Goal: Information Seeking & Learning: Compare options

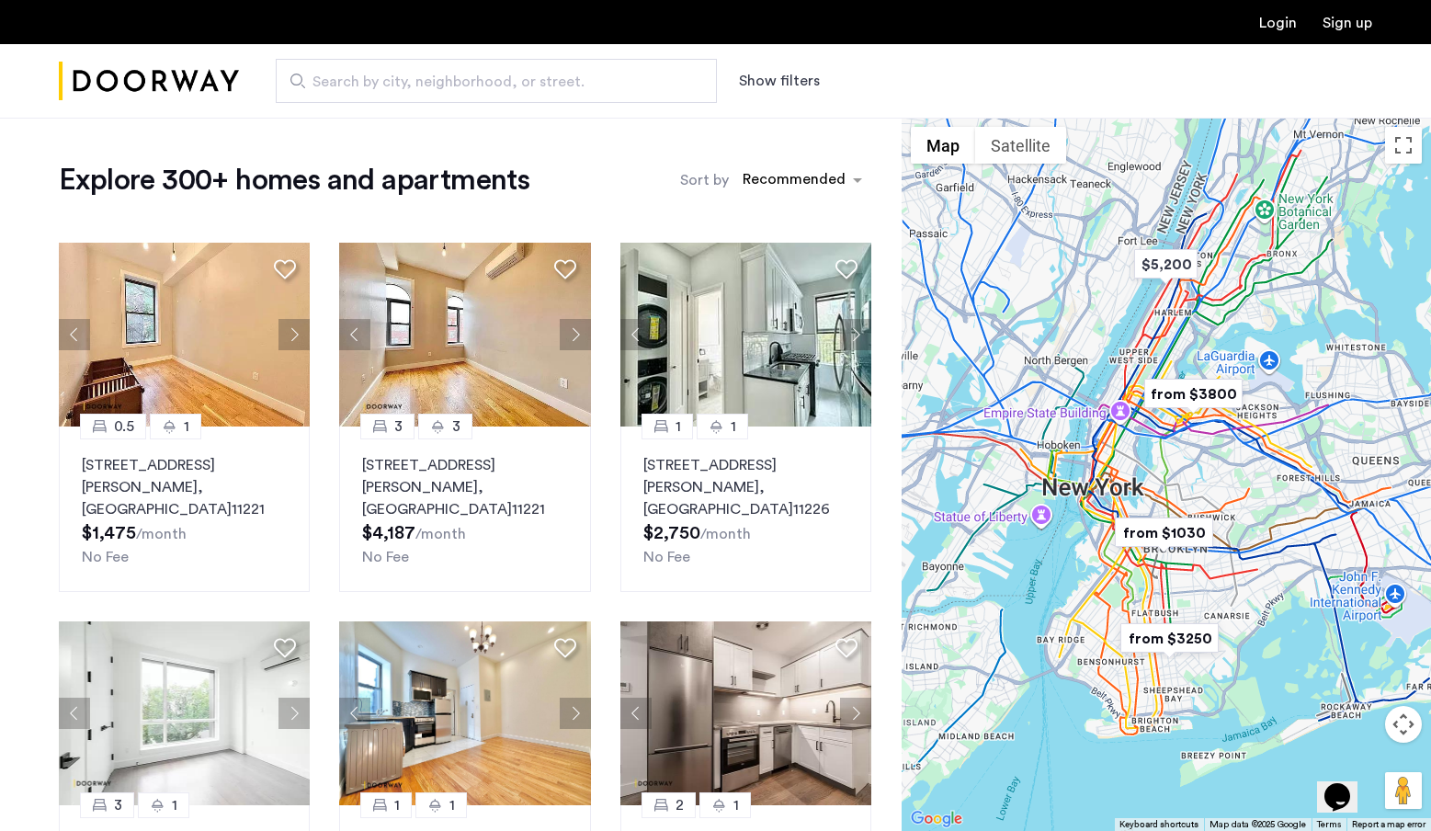
click at [1173, 486] on div at bounding box center [1165, 474] width 529 height 713
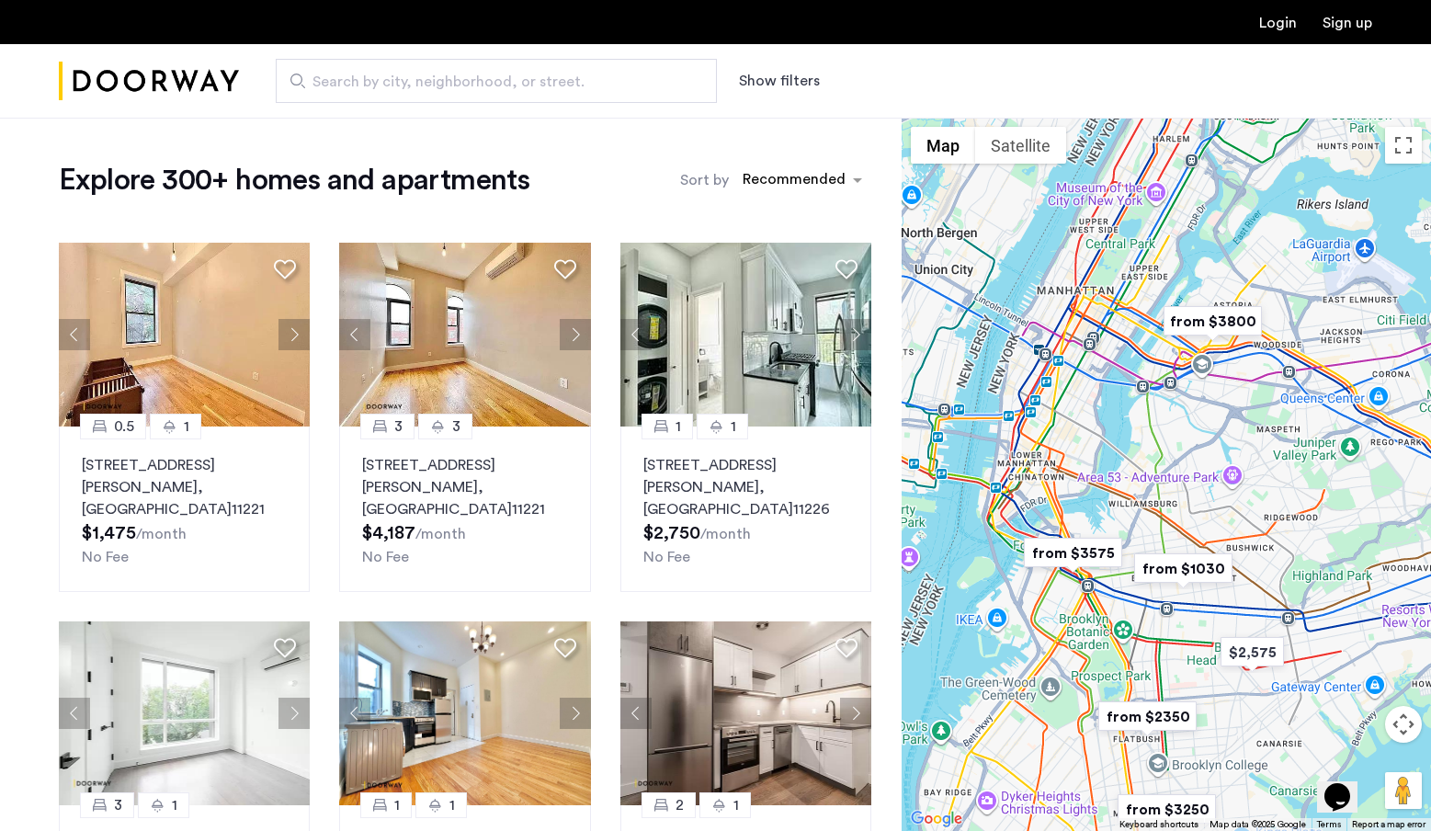
click at [1073, 595] on div at bounding box center [1165, 474] width 529 height 713
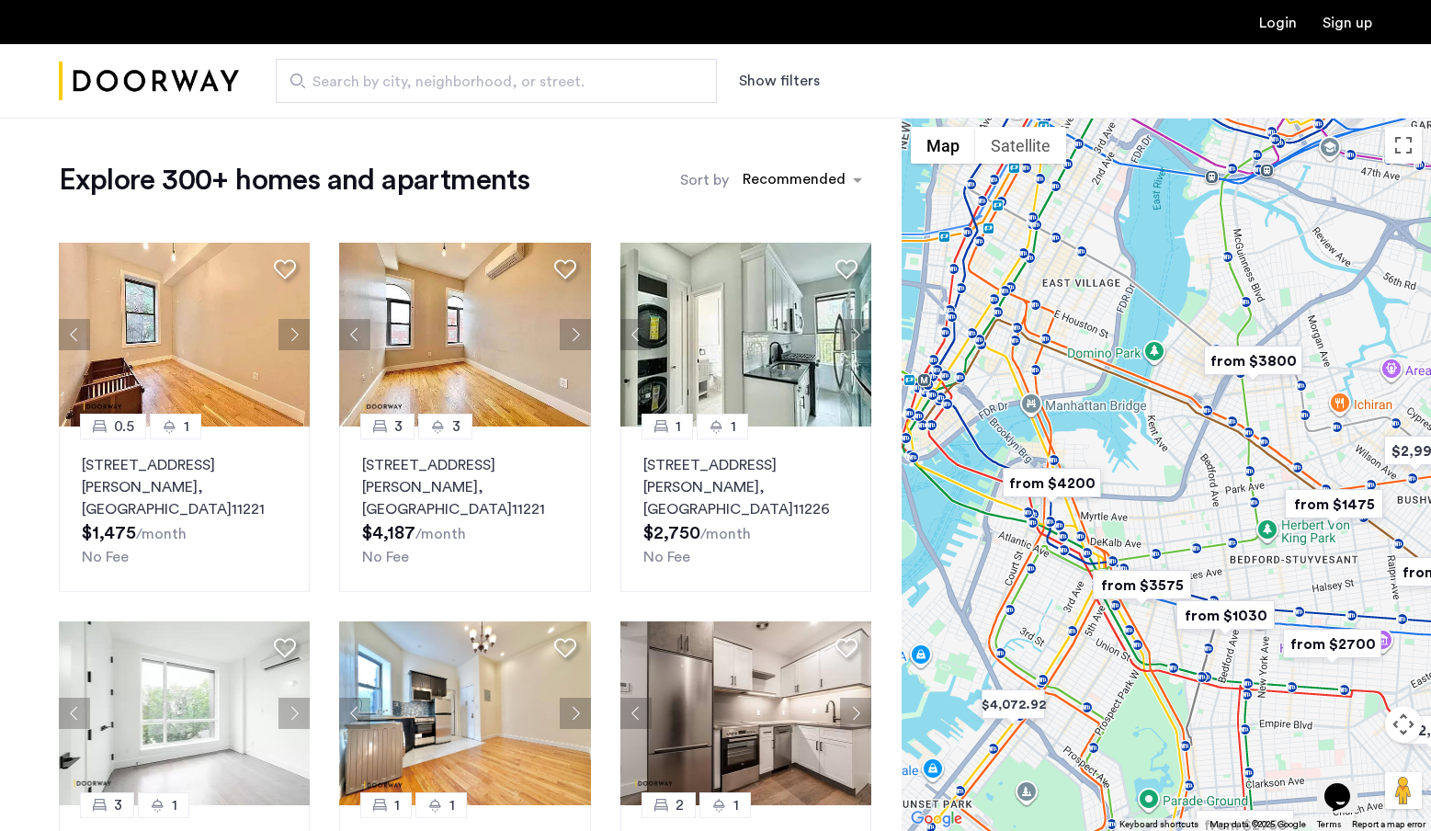
click at [1137, 558] on div at bounding box center [1165, 474] width 529 height 713
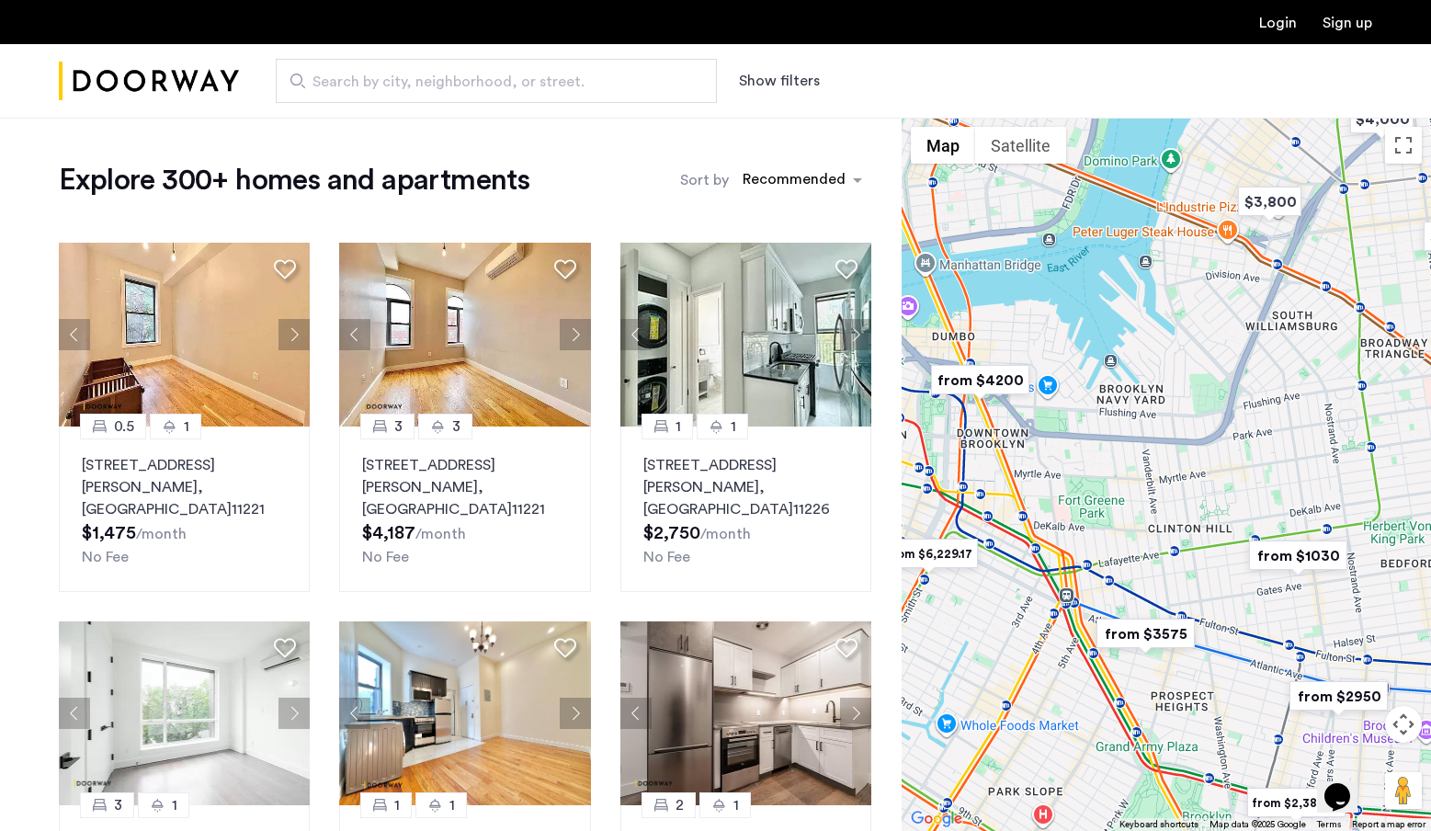
click at [1122, 550] on div at bounding box center [1165, 474] width 529 height 713
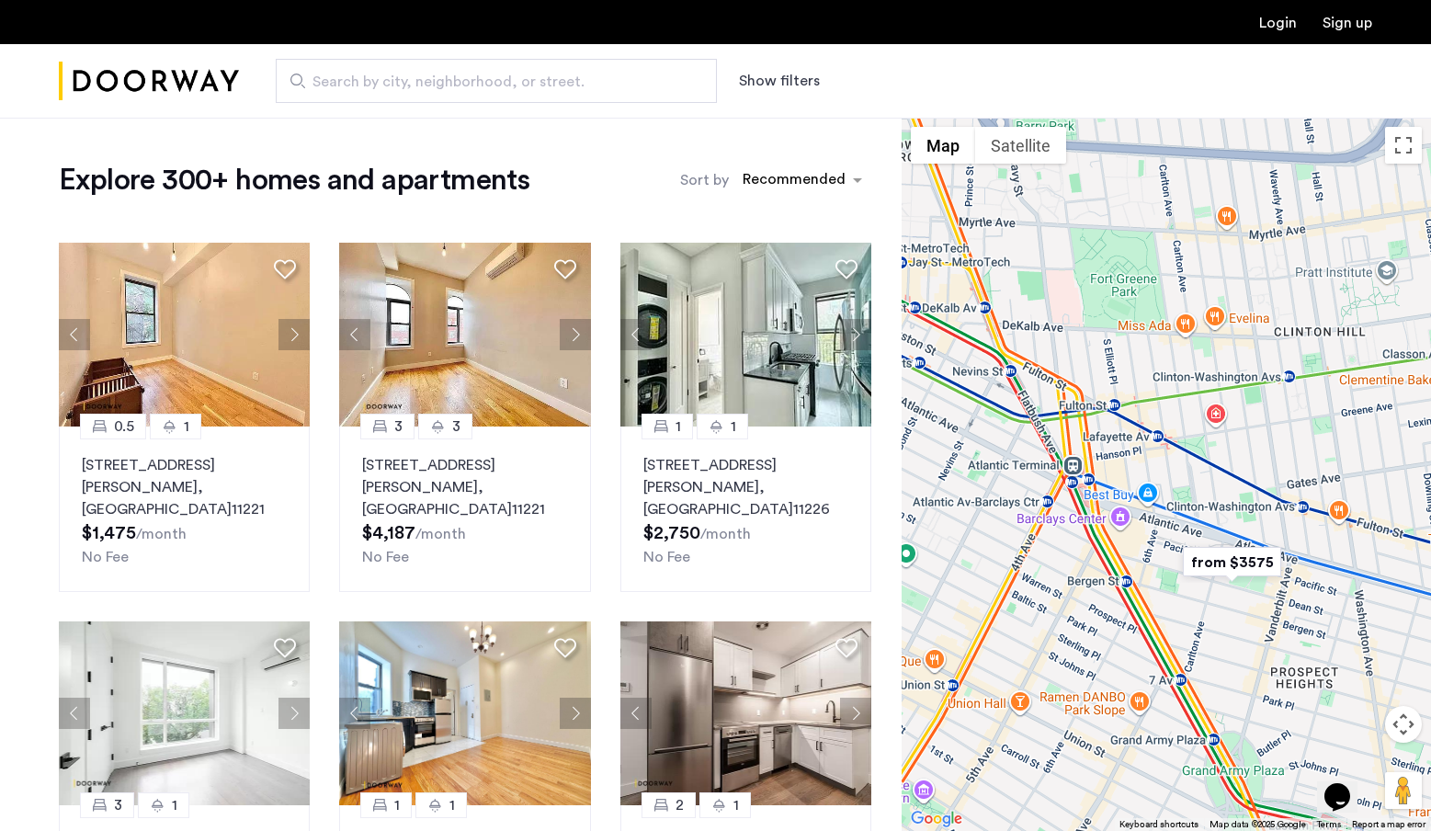
drag, startPoint x: 1198, startPoint y: 549, endPoint x: 1254, endPoint y: 378, distance: 179.9
click at [1254, 375] on div at bounding box center [1165, 474] width 529 height 713
click at [1243, 571] on img "from $3575" at bounding box center [1233, 561] width 113 height 41
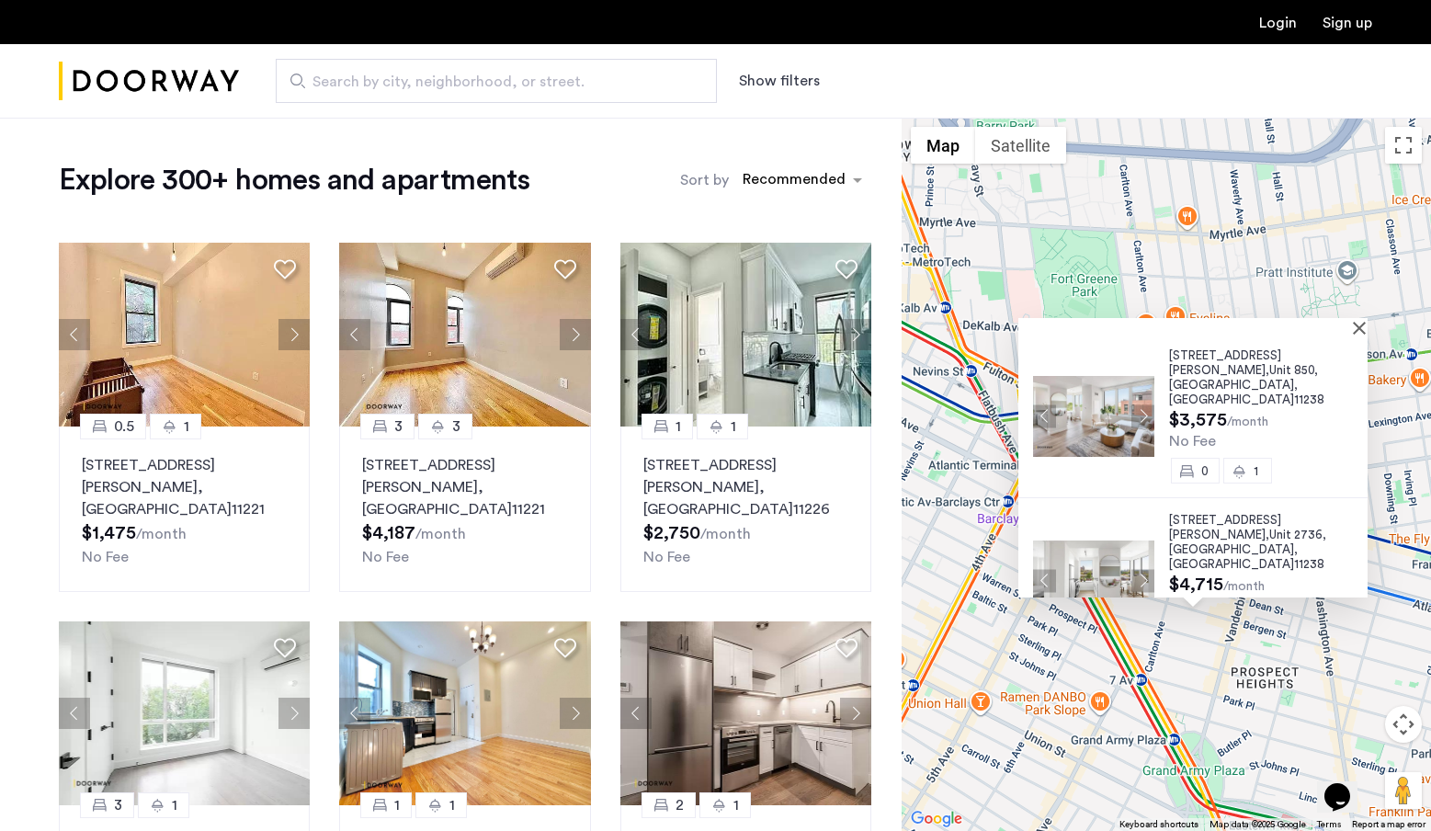
click at [1008, 408] on div "595 Dean Street, Unit 850, Brooklyn , NY 11238 $3,575 /month No Fee 0 1 595 Dea…" at bounding box center [1165, 474] width 529 height 713
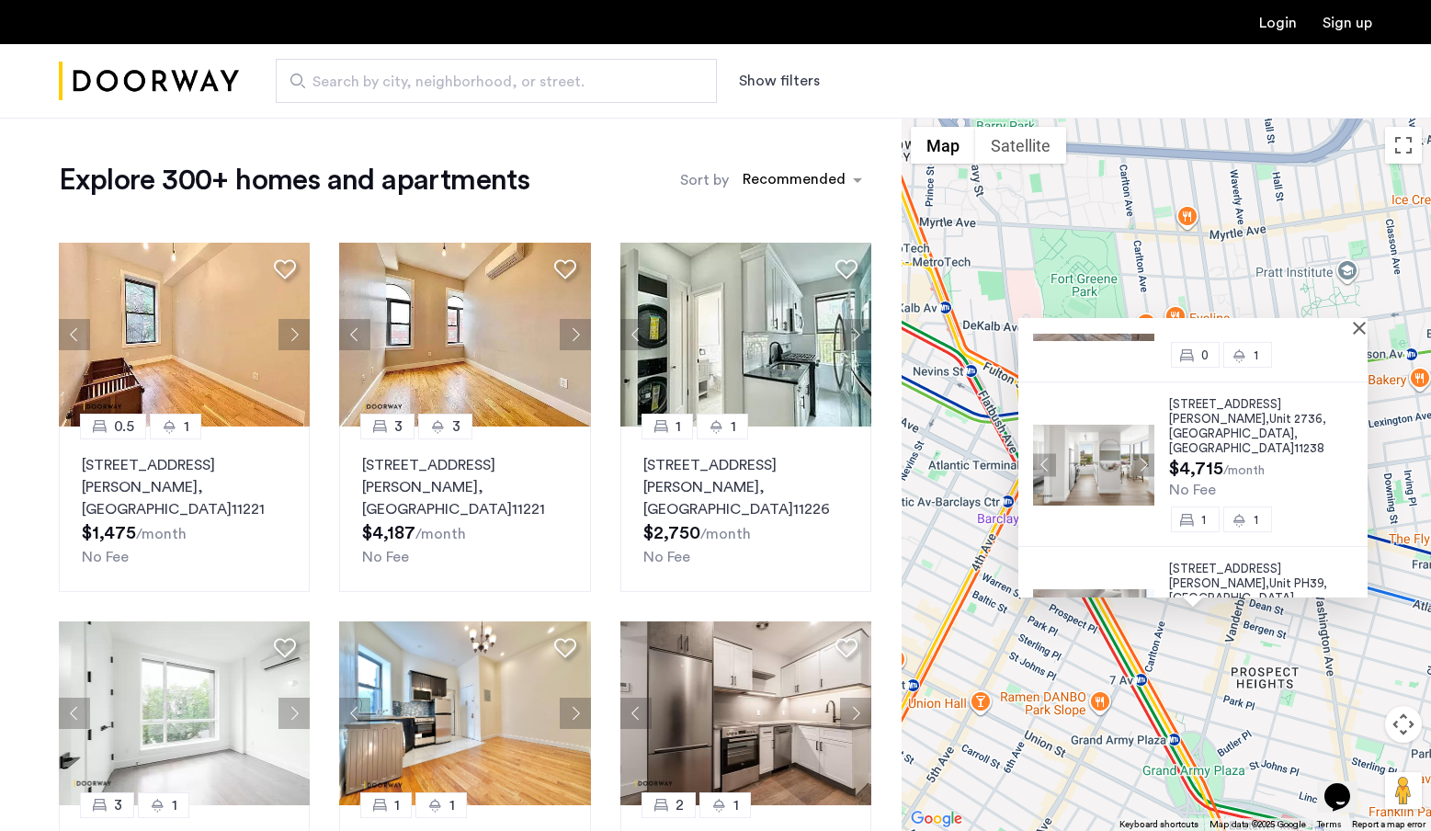
scroll to position [143, 0]
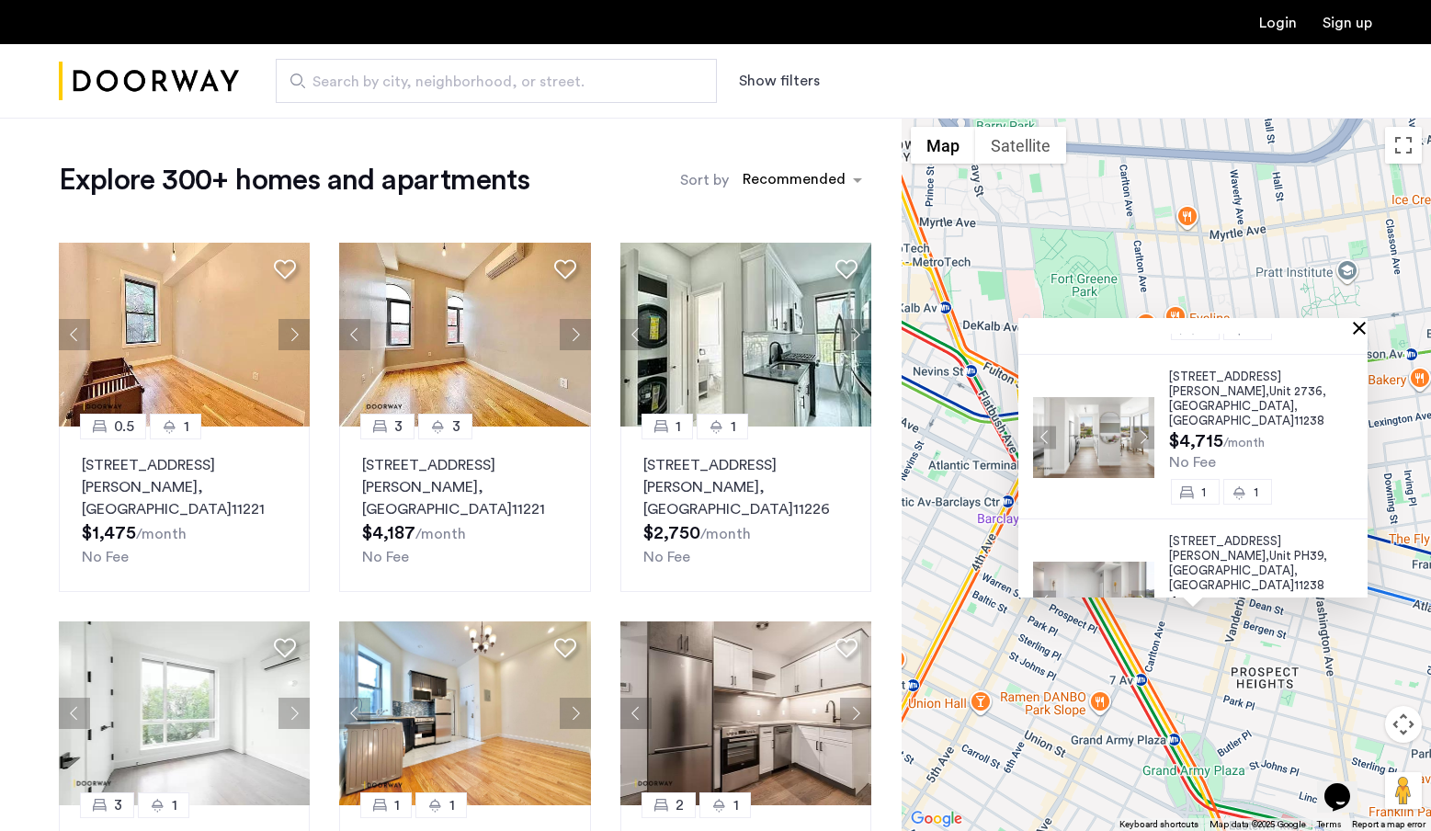
click at [1369, 328] on button "Close" at bounding box center [1362, 327] width 13 height 13
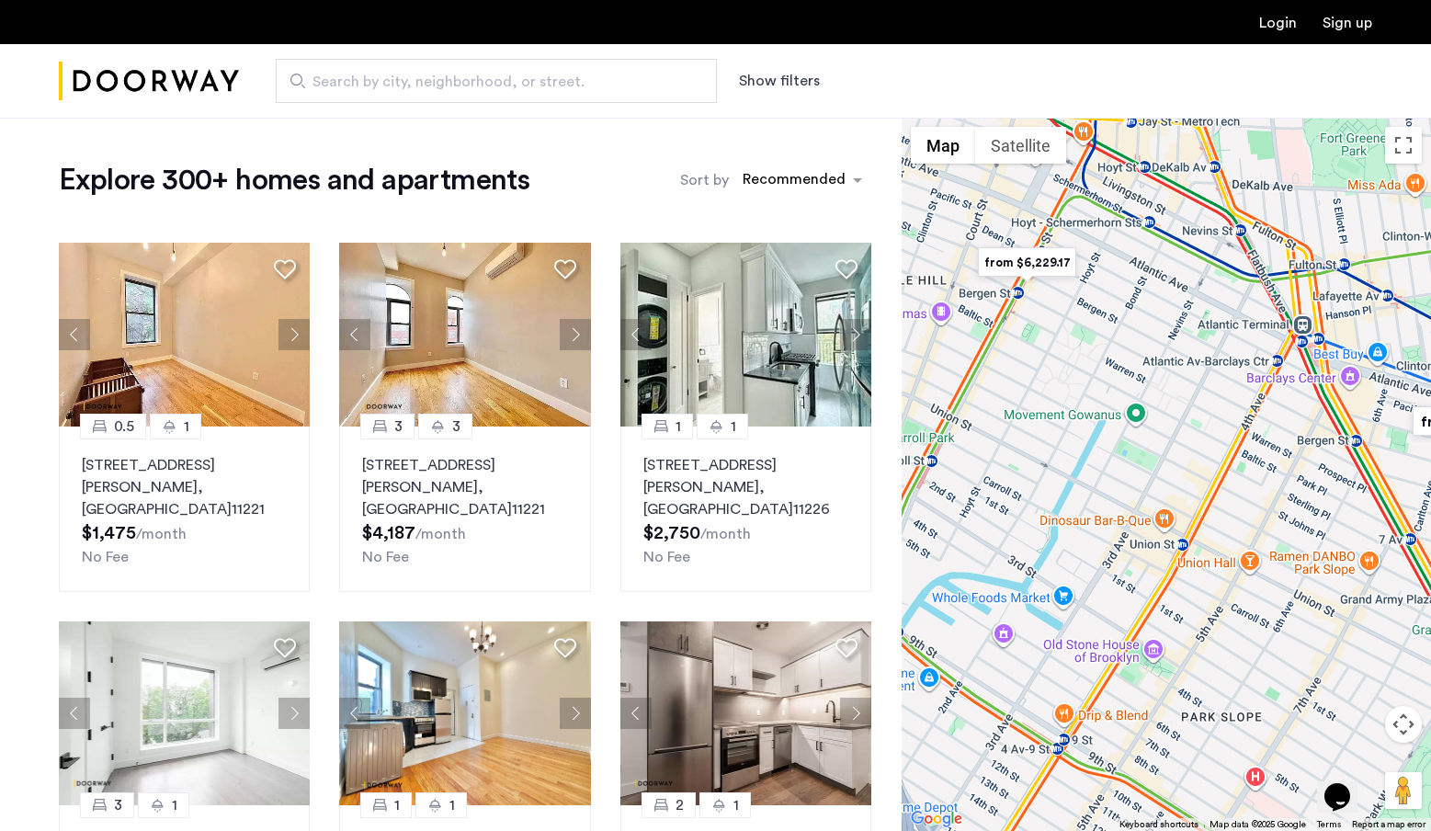
drag, startPoint x: 1054, startPoint y: 594, endPoint x: 1339, endPoint y: 415, distance: 336.5
click at [1340, 416] on div at bounding box center [1165, 474] width 529 height 713
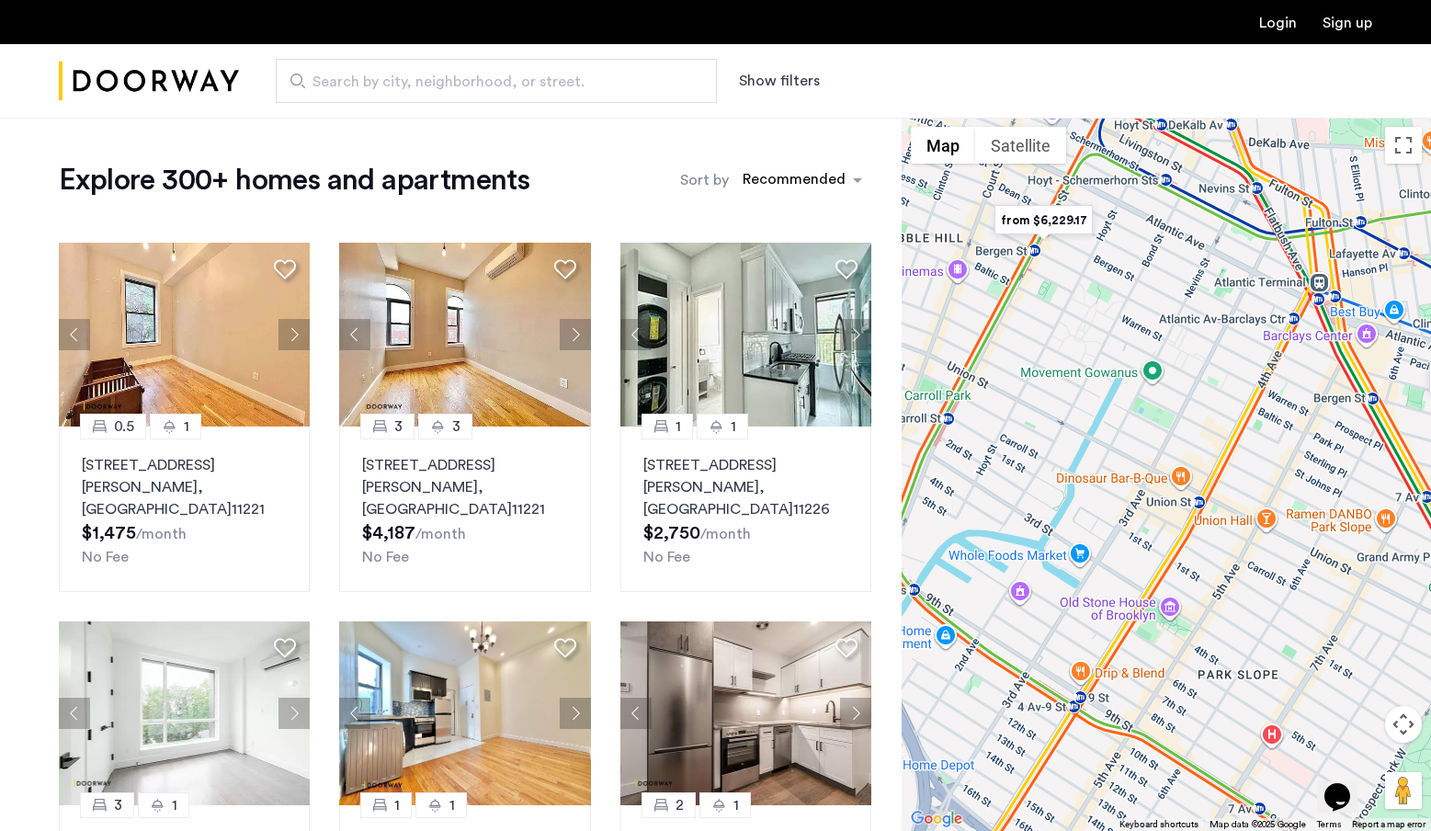
drag, startPoint x: 1209, startPoint y: 555, endPoint x: 1194, endPoint y: 479, distance: 77.8
click at [1194, 479] on div at bounding box center [1165, 474] width 529 height 713
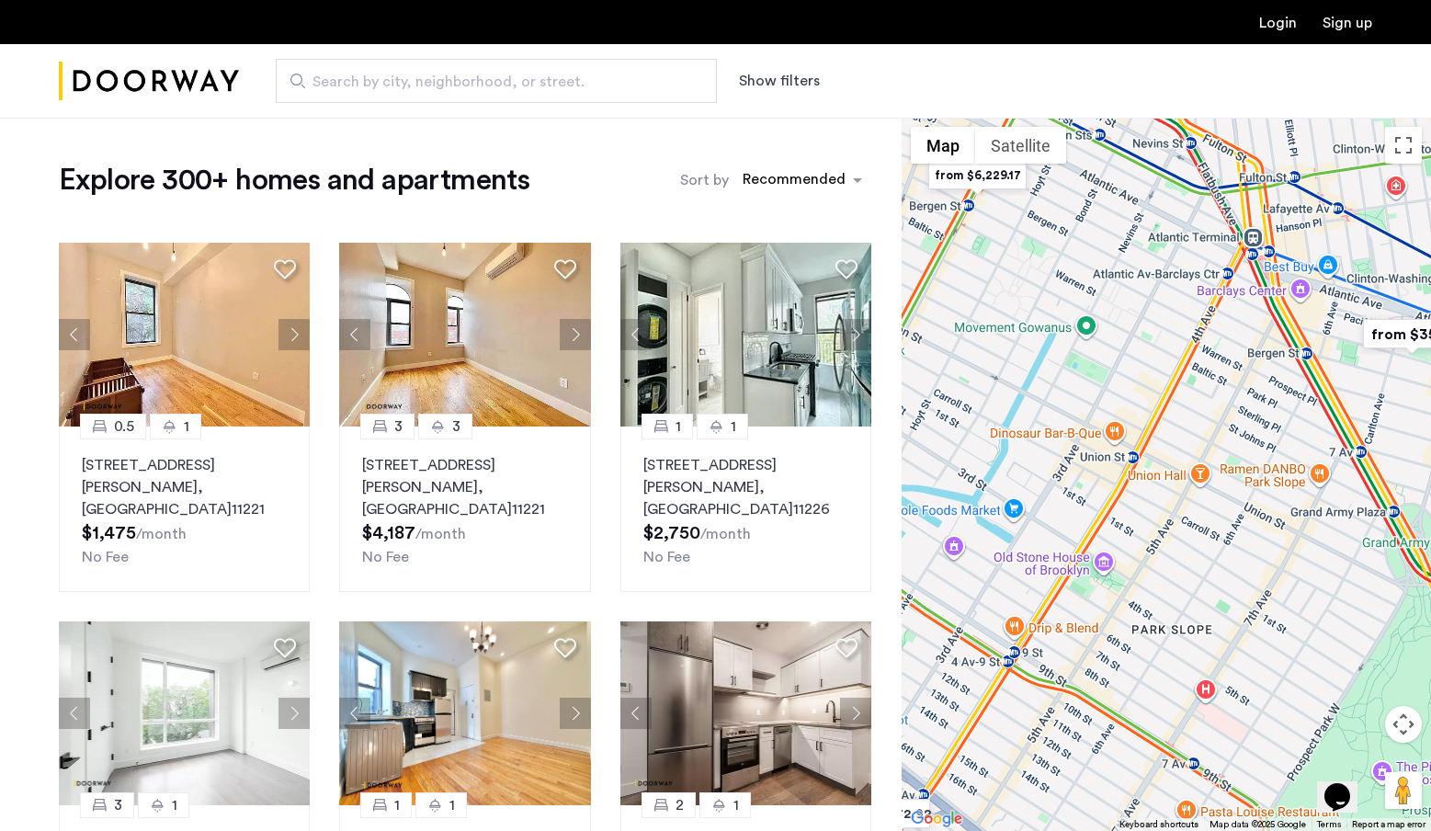
drag, startPoint x: 1194, startPoint y: 479, endPoint x: 1142, endPoint y: 536, distance: 76.8
click at [1142, 536] on div at bounding box center [1165, 474] width 529 height 713
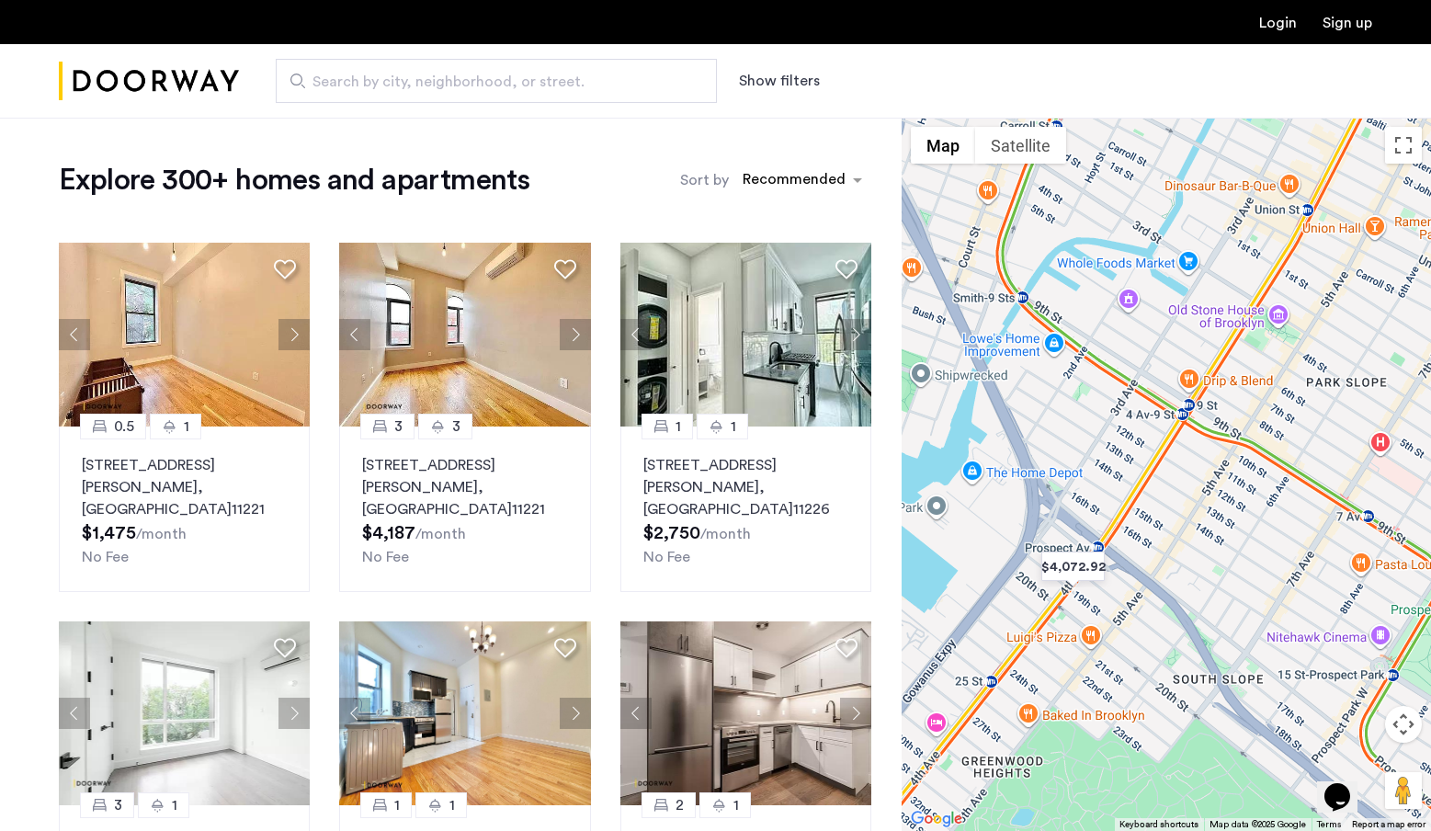
drag, startPoint x: 1259, startPoint y: 520, endPoint x: 1443, endPoint y: 281, distance: 301.4
click at [1430, 281] on html "Login Sign up Search by city, neighborhood, or street. Show filters Price Fee A…" at bounding box center [715, 415] width 1431 height 831
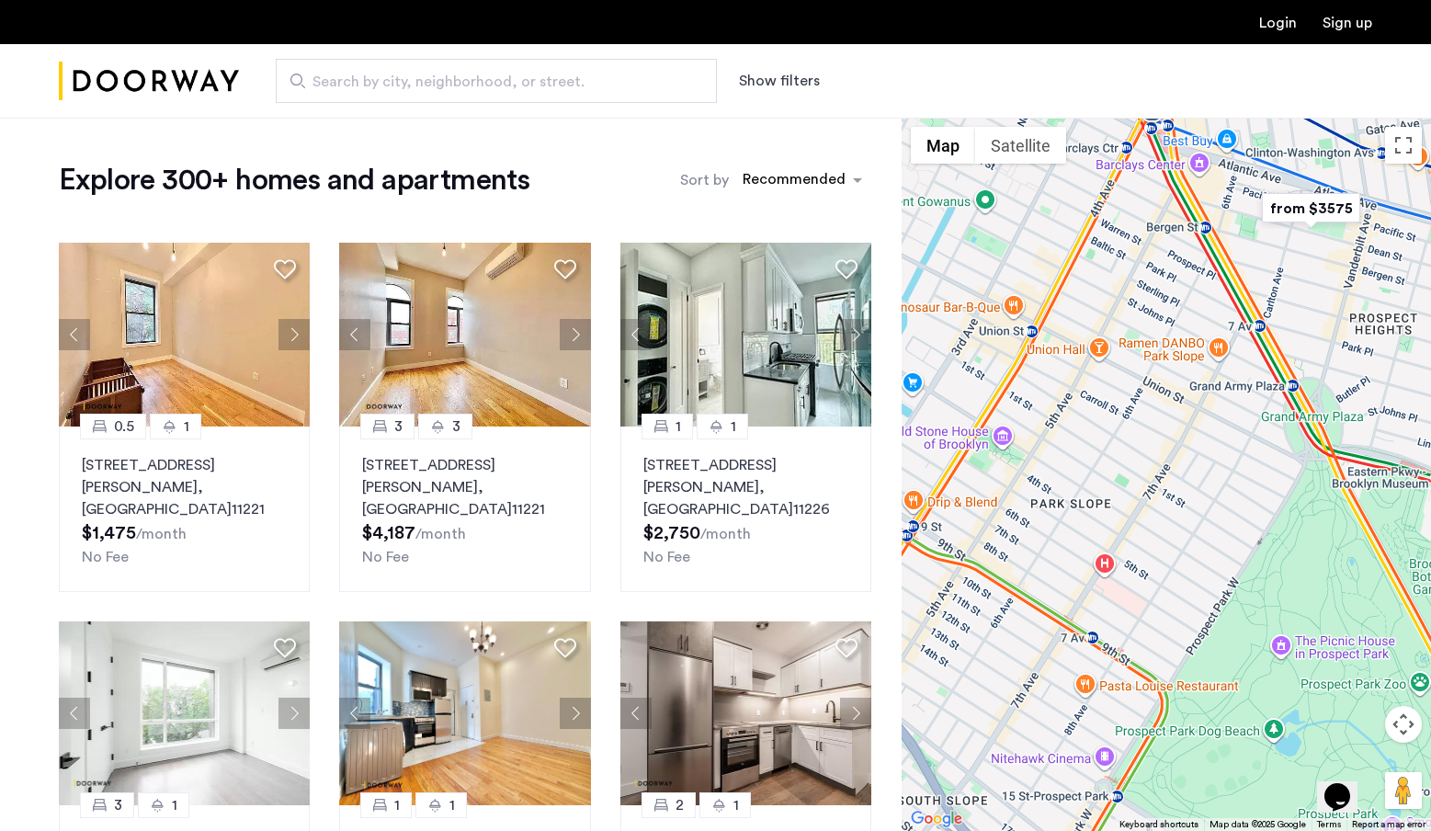
drag, startPoint x: 1302, startPoint y: 446, endPoint x: 991, endPoint y: 576, distance: 336.9
click at [991, 576] on div at bounding box center [1165, 474] width 529 height 713
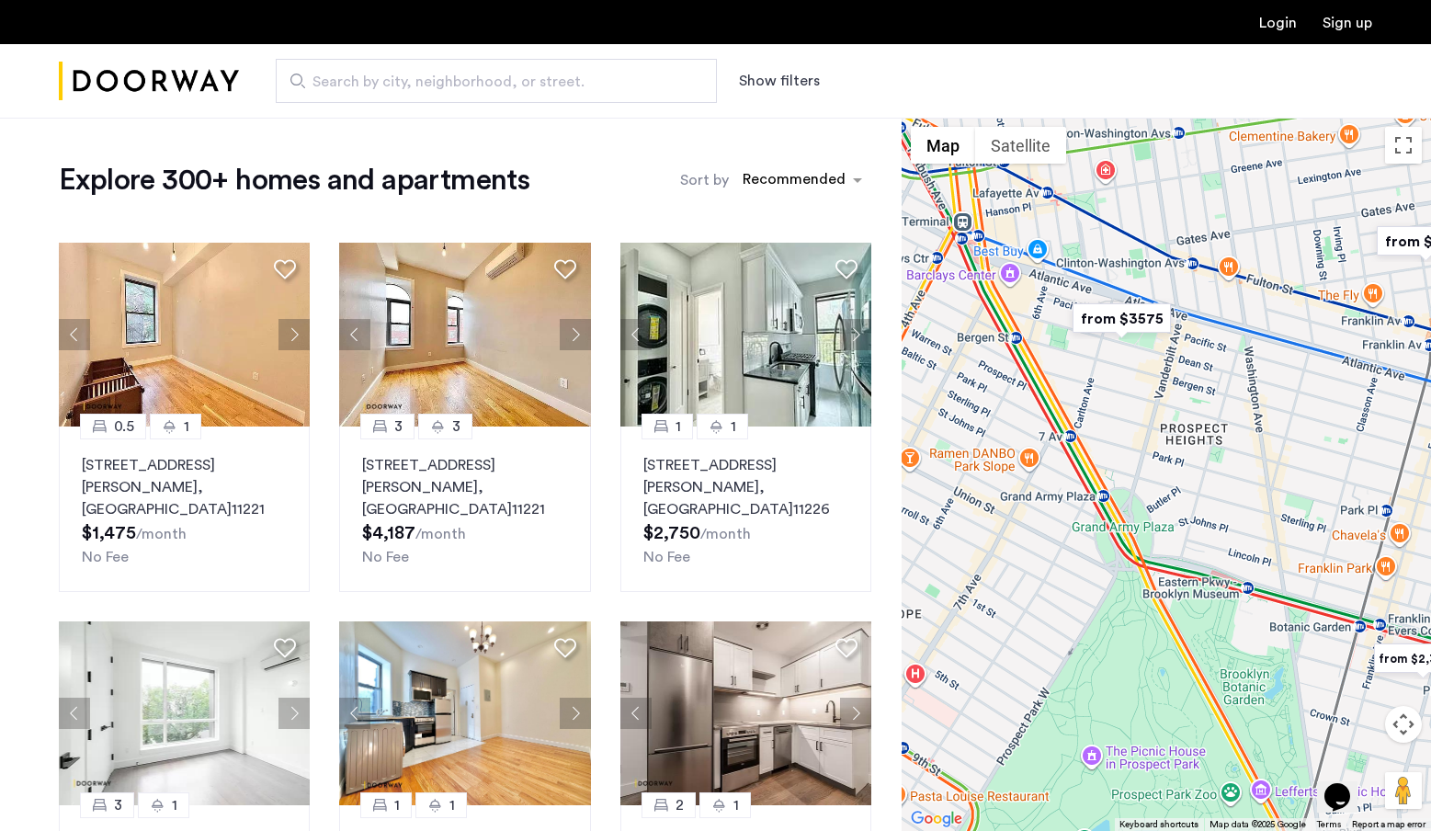
drag, startPoint x: 1235, startPoint y: 446, endPoint x: 1021, endPoint y: 446, distance: 214.1
click at [1022, 446] on div at bounding box center [1165, 474] width 529 height 713
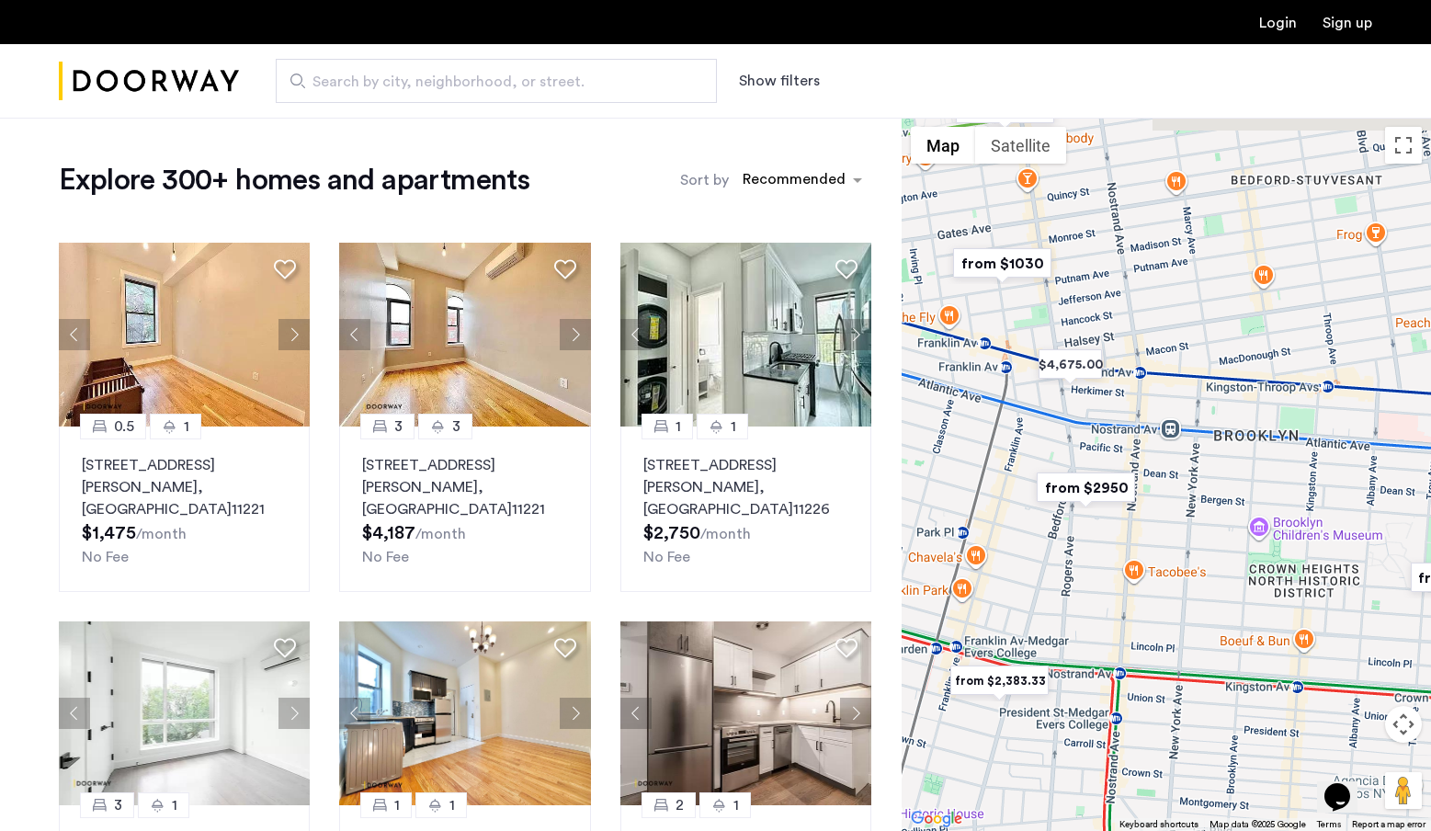
drag, startPoint x: 1107, startPoint y: 522, endPoint x: 1298, endPoint y: 561, distance: 195.2
click at [1298, 561] on div at bounding box center [1165, 474] width 529 height 713
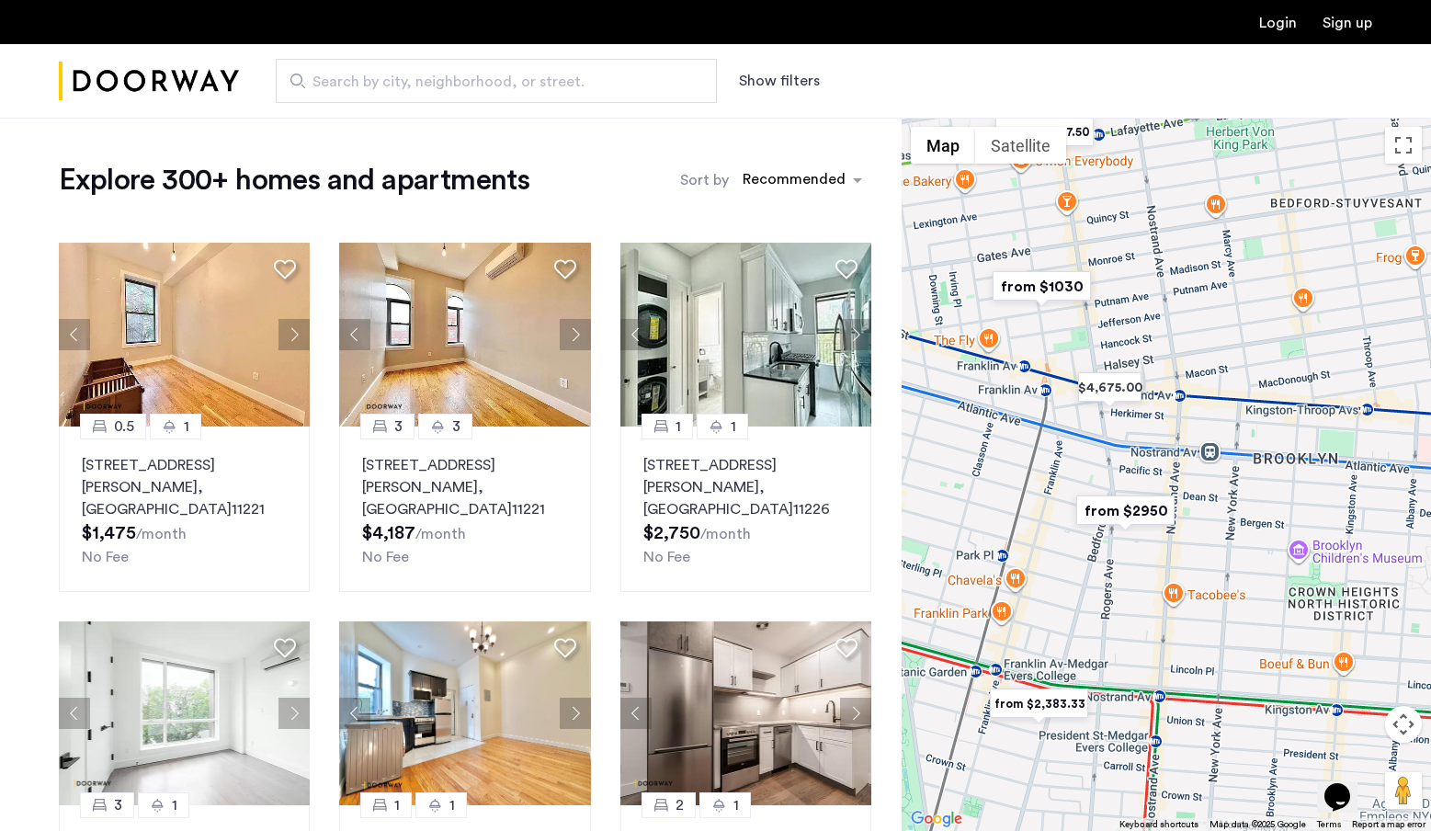
click at [811, 75] on button "Show filters" at bounding box center [779, 81] width 81 height 22
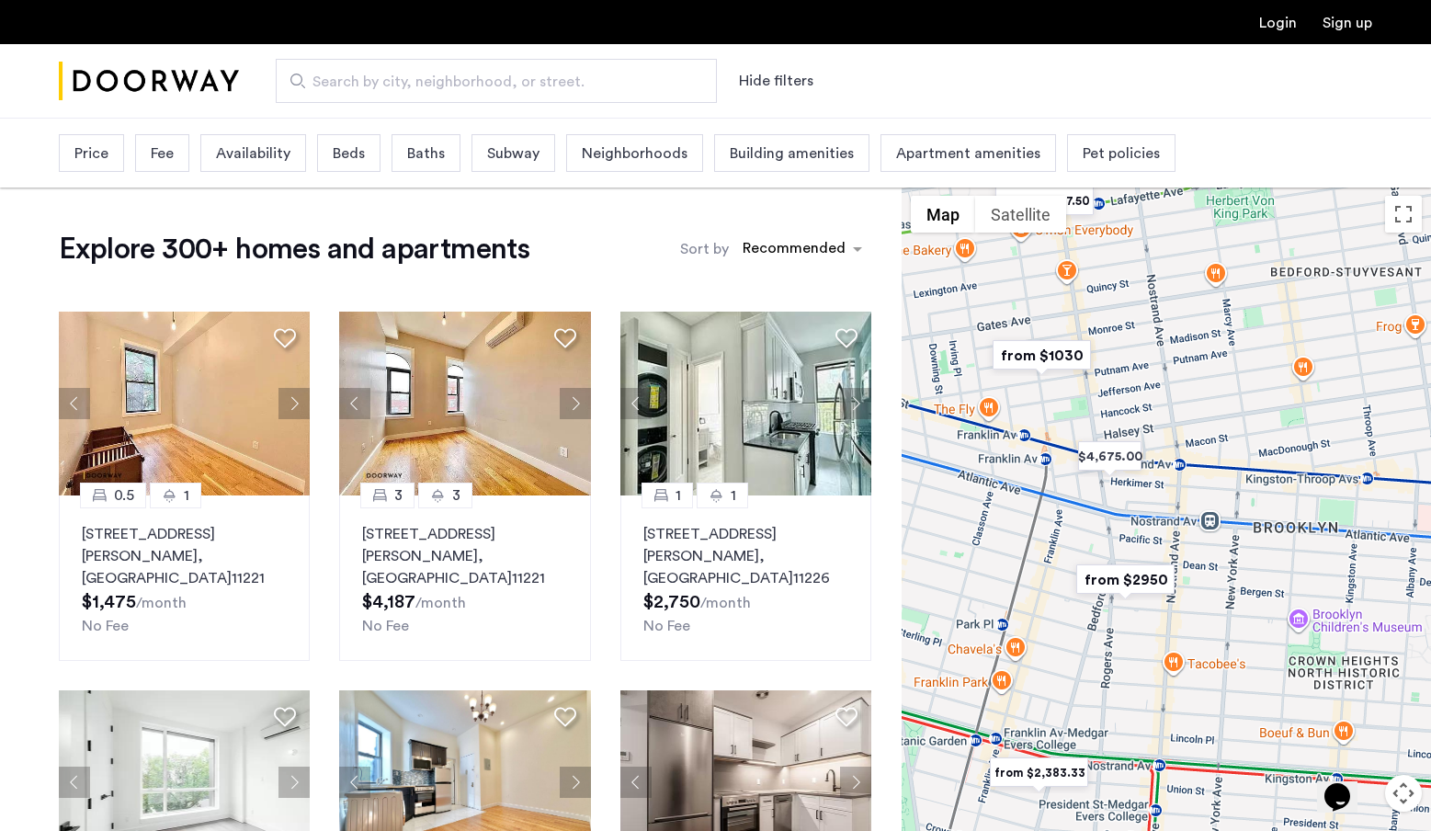
click at [353, 157] on span "Beds" at bounding box center [349, 153] width 32 height 22
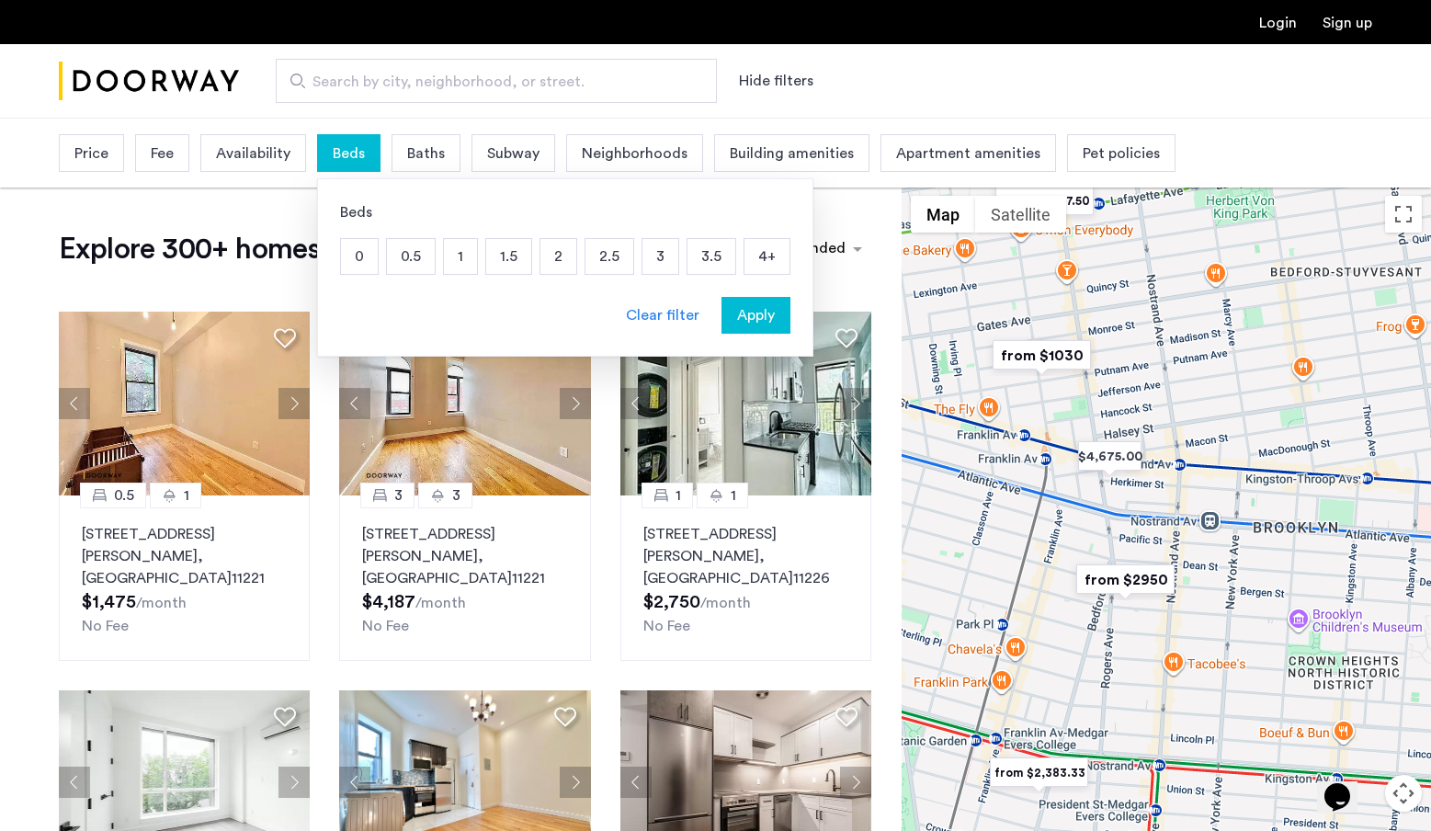
click at [544, 255] on p "2" at bounding box center [558, 256] width 36 height 35
click at [764, 260] on p "4+" at bounding box center [766, 256] width 45 height 35
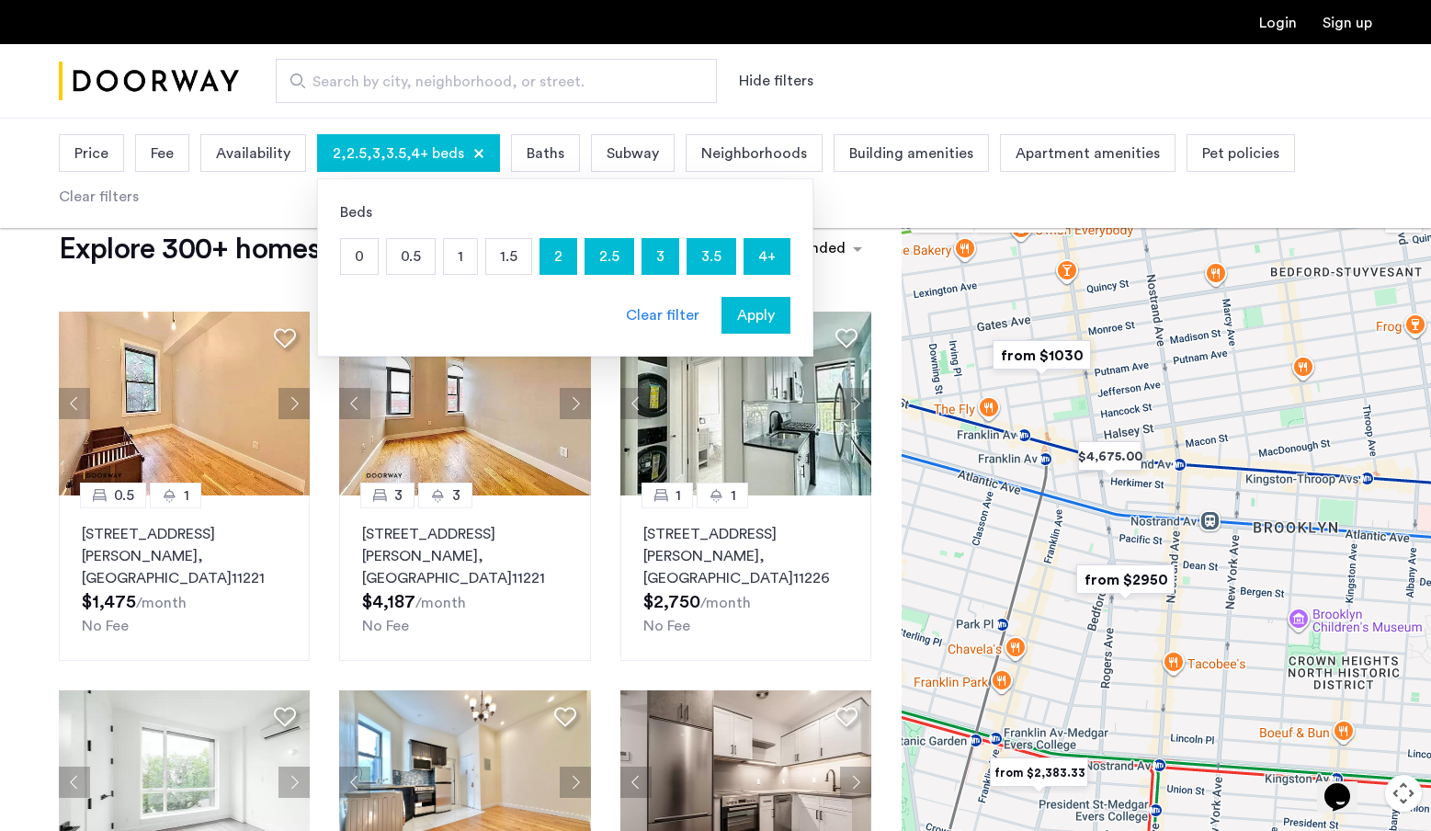
click at [764, 317] on span "Apply" at bounding box center [756, 315] width 38 height 22
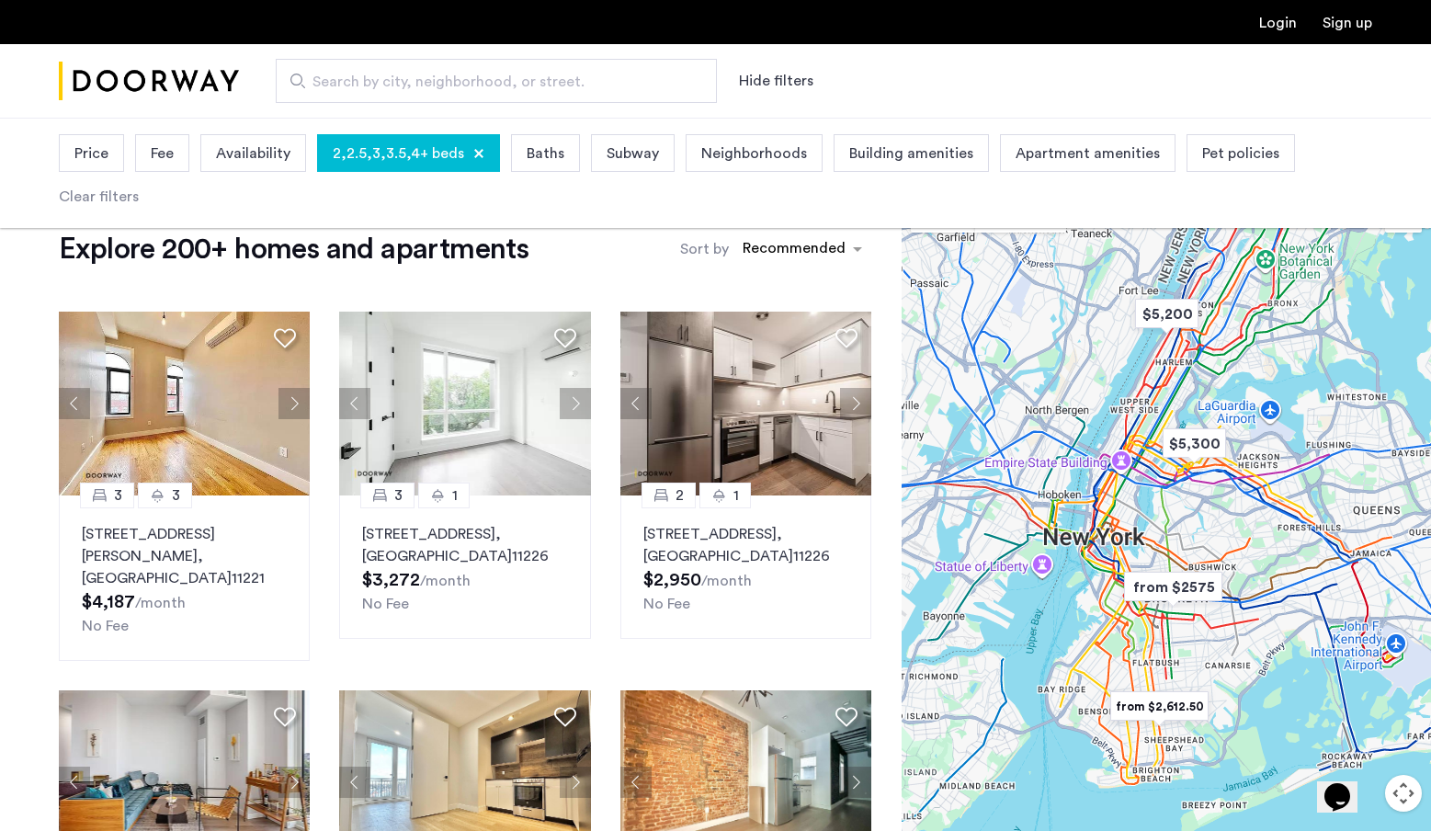
click at [1150, 625] on div at bounding box center [1165, 543] width 529 height 713
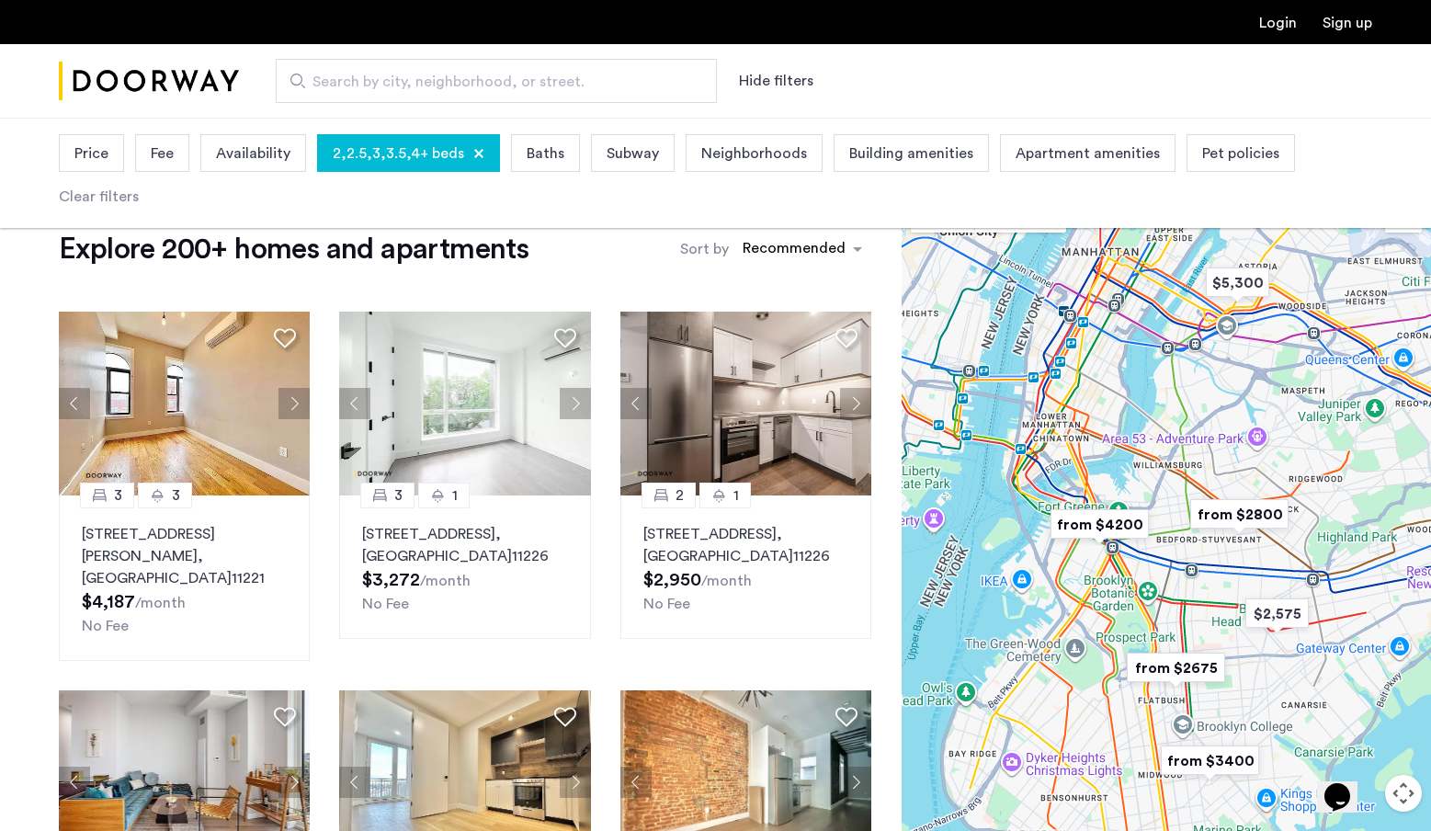
click at [1157, 570] on div at bounding box center [1165, 543] width 529 height 713
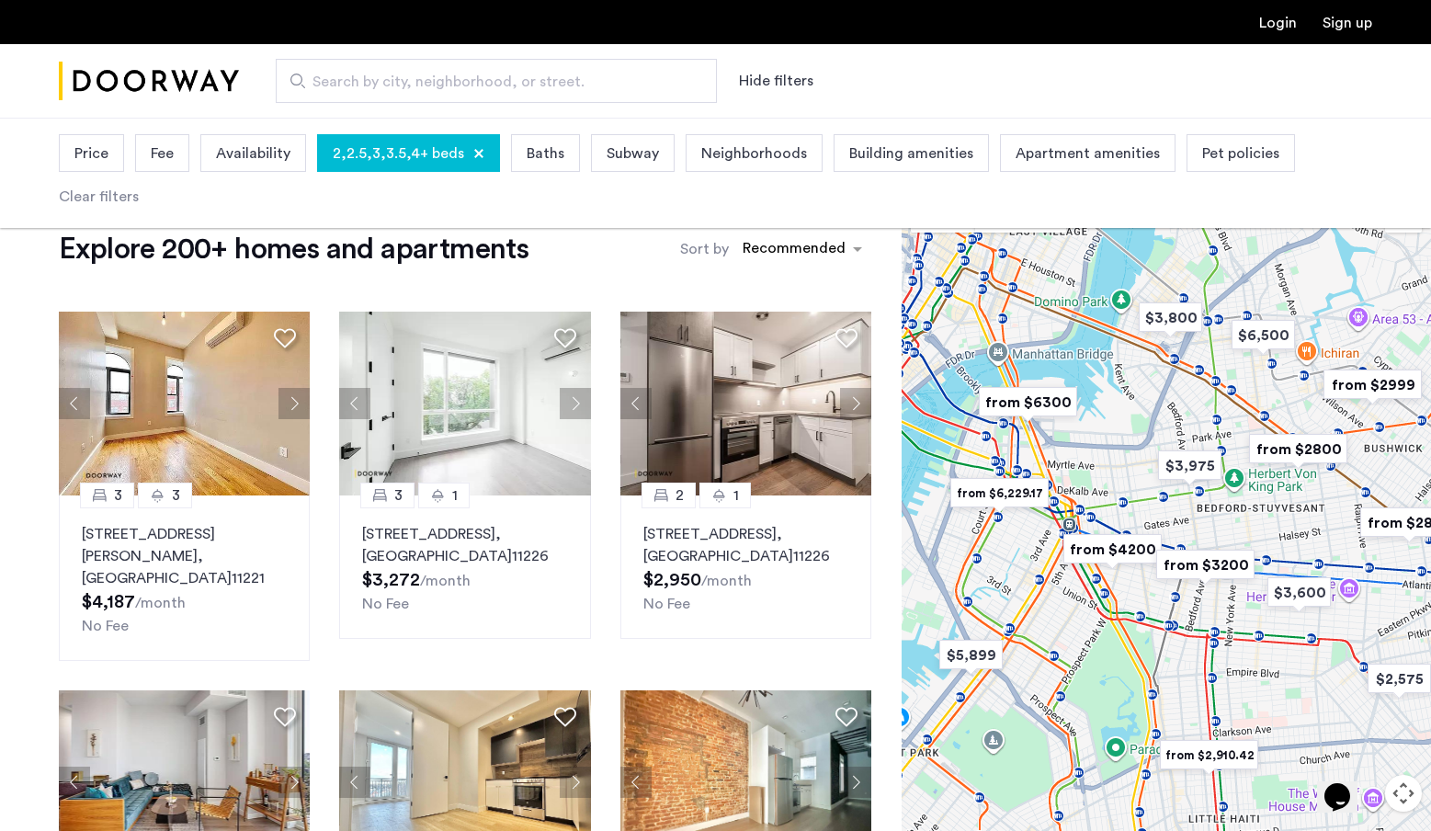
click at [1035, 558] on div at bounding box center [1165, 543] width 529 height 713
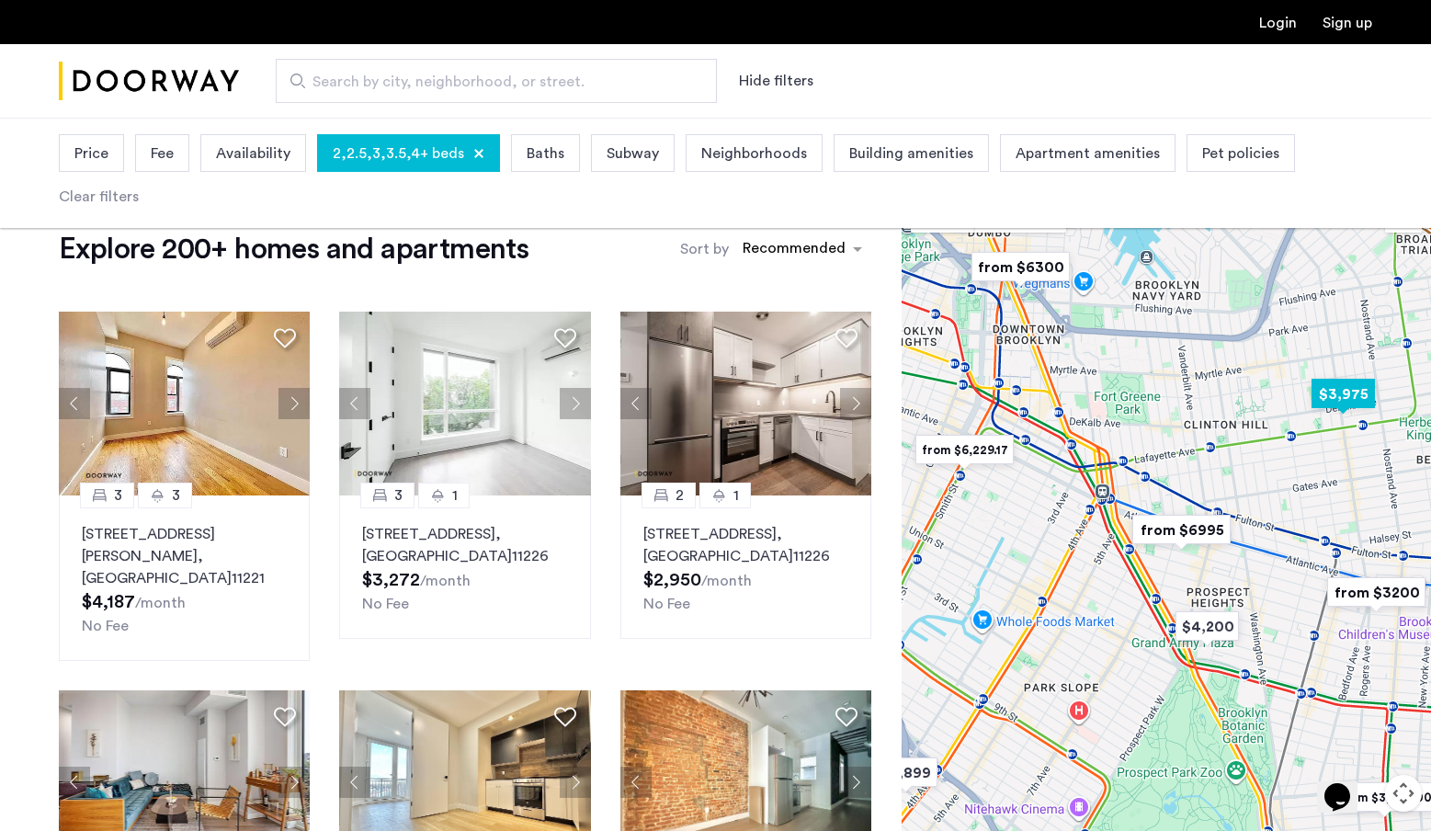
click at [1343, 402] on img "$3,975" at bounding box center [1343, 393] width 78 height 41
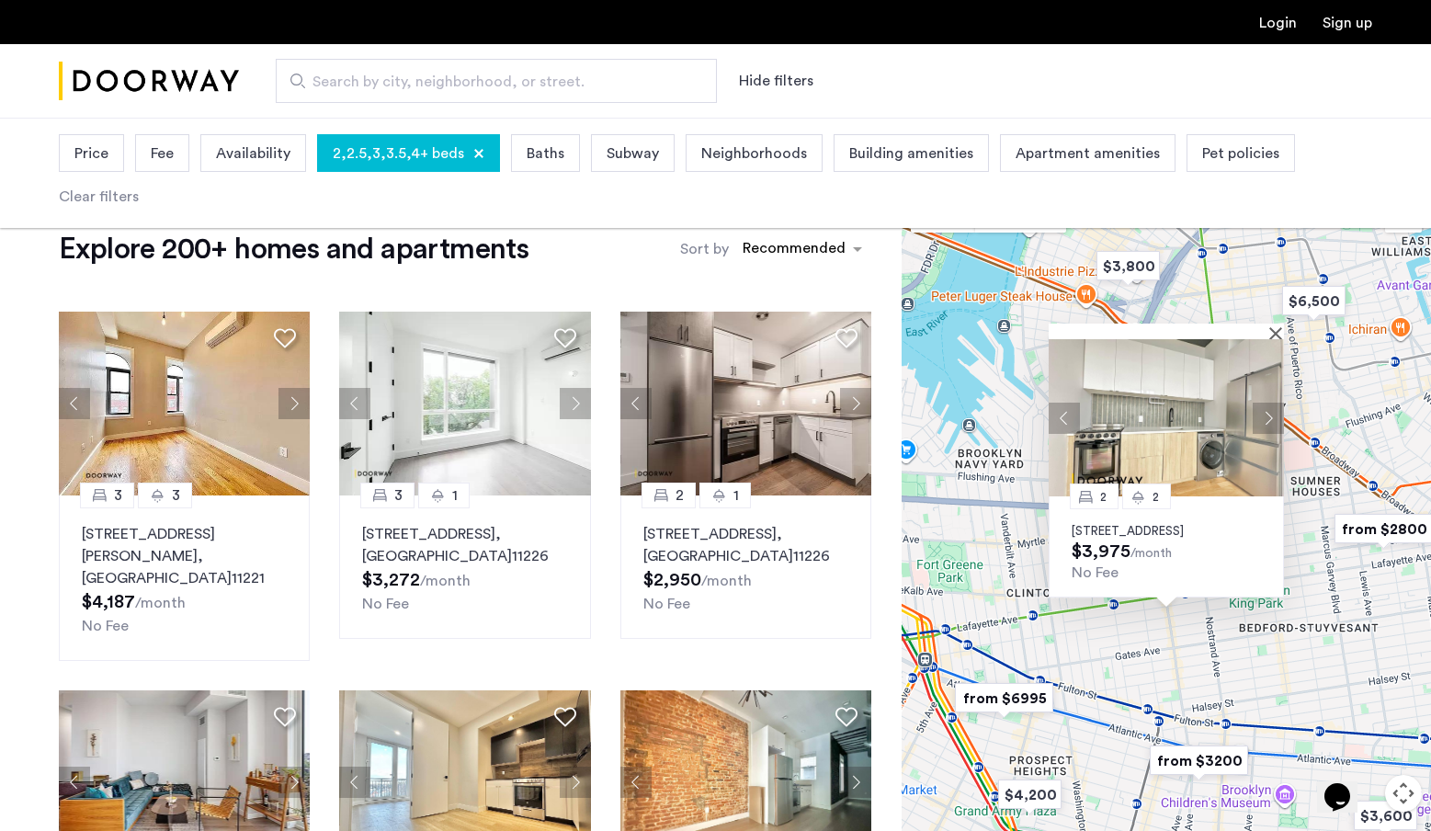
click at [1160, 524] on p "987 Bedford Avenue, Unit 4F, Brooklyn, NY 11205" at bounding box center [1165, 531] width 189 height 15
click at [1047, 611] on div "2 2 987 Bedford Avenue, Unit 4F, Brooklyn, NY 11205 $3,975 /month No Fee" at bounding box center [1165, 542] width 529 height 713
click at [1273, 325] on button "Close" at bounding box center [1279, 331] width 13 height 13
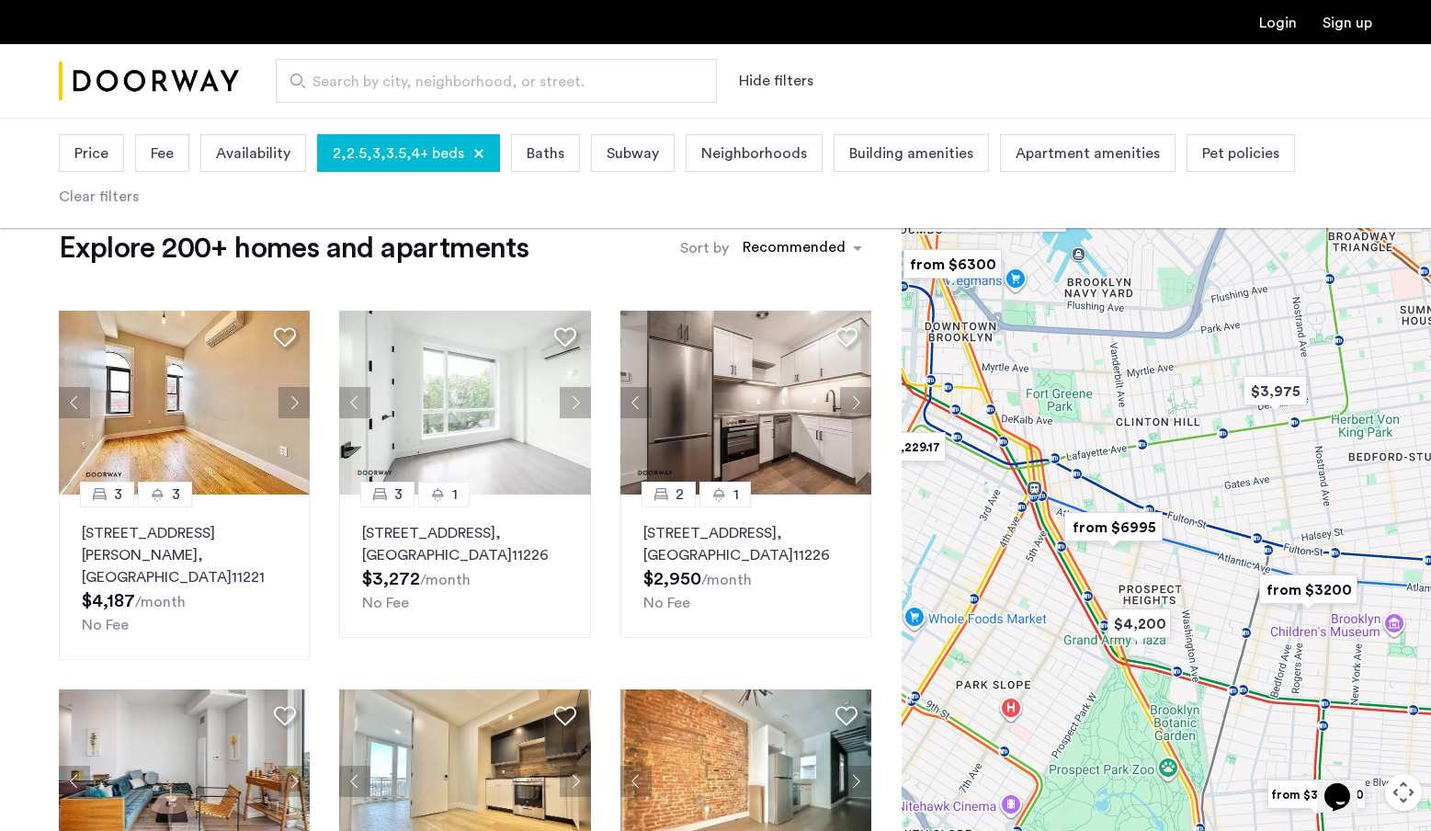
drag, startPoint x: 1103, startPoint y: 587, endPoint x: 1238, endPoint y: 375, distance: 251.6
click at [1238, 375] on div at bounding box center [1165, 542] width 529 height 713
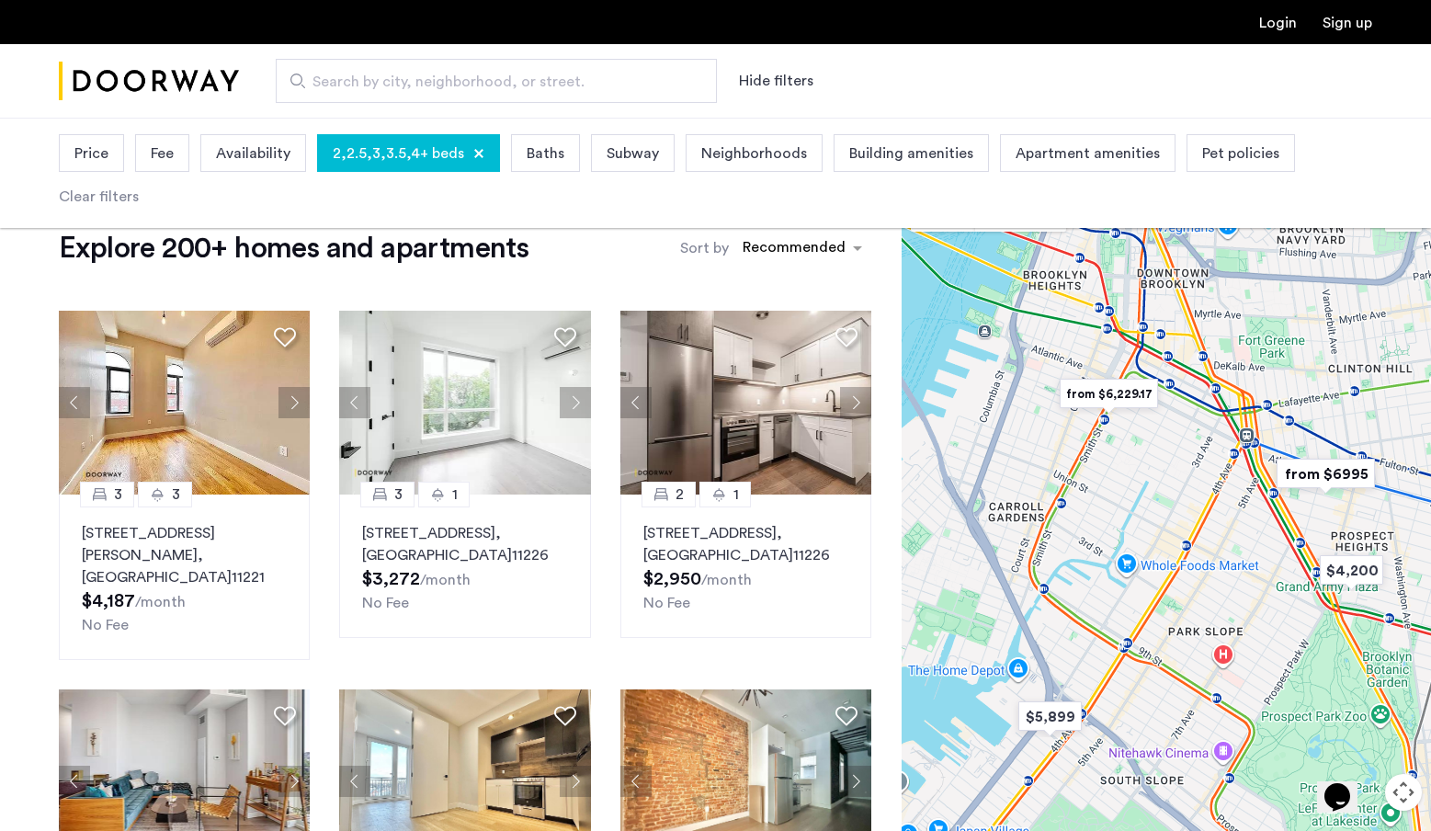
drag, startPoint x: 1036, startPoint y: 570, endPoint x: 1227, endPoint y: 568, distance: 190.2
click at [1227, 568] on div at bounding box center [1165, 542] width 529 height 713
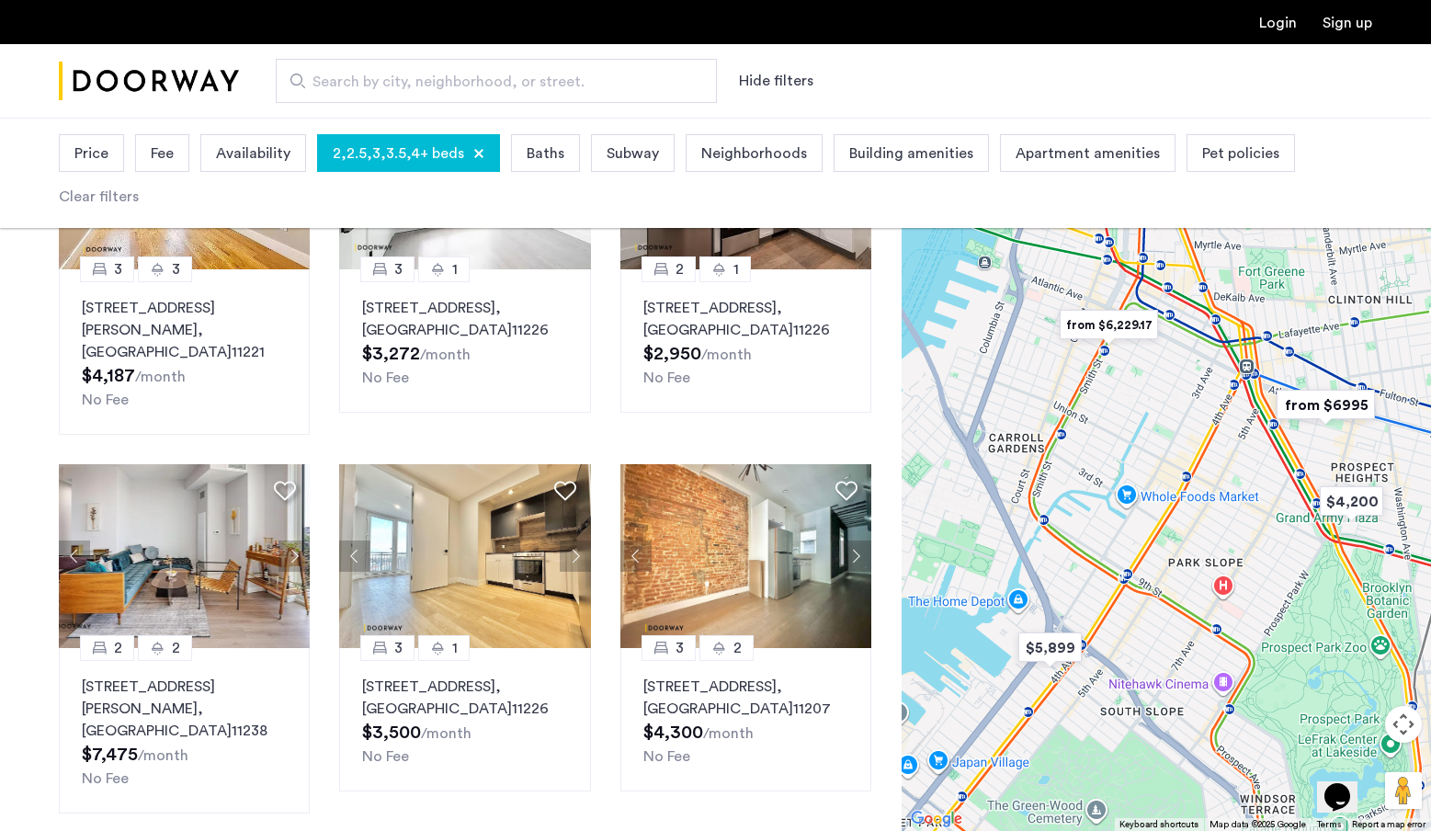
scroll to position [232, 0]
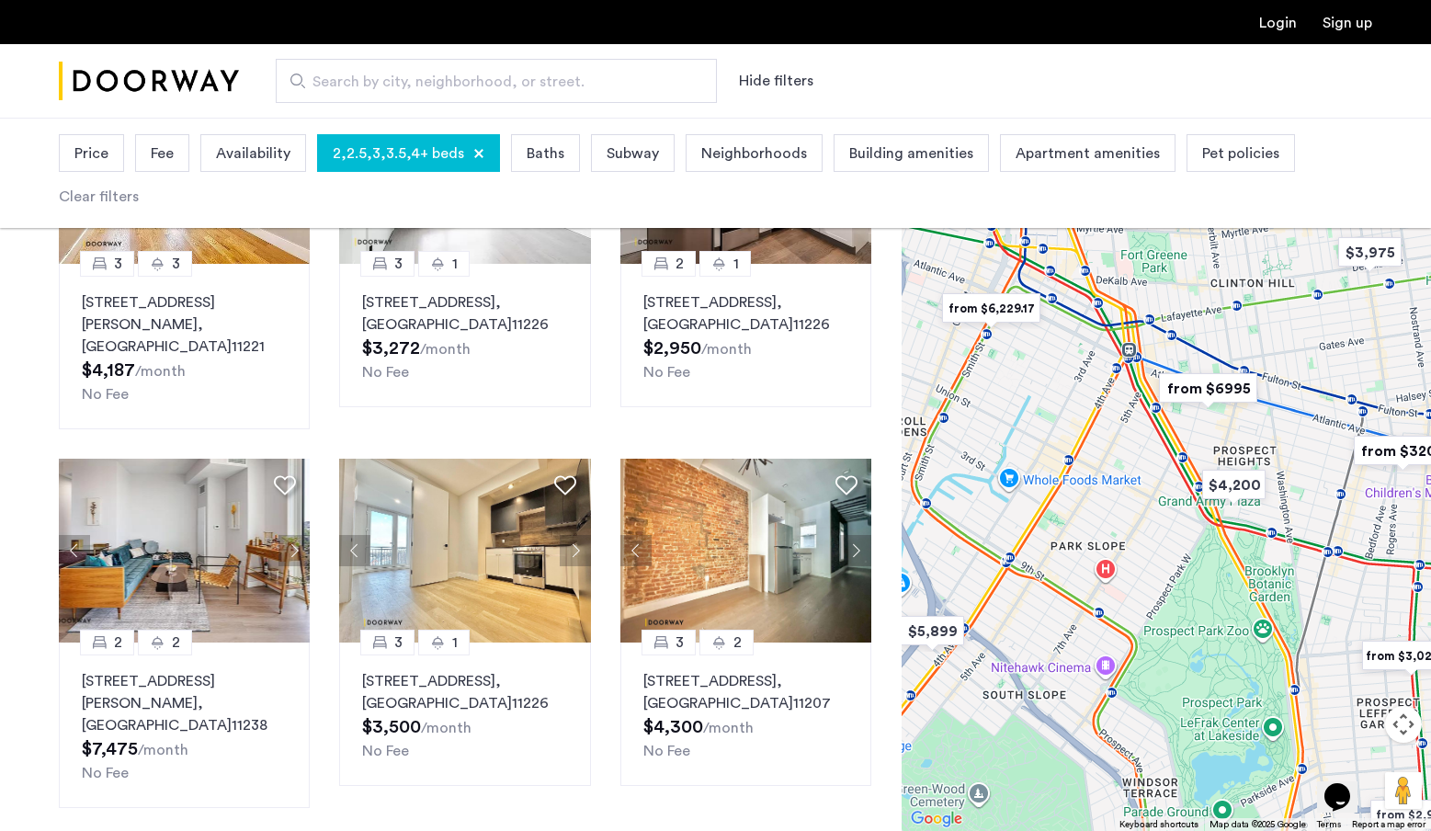
drag, startPoint x: 1192, startPoint y: 594, endPoint x: 1075, endPoint y: 578, distance: 117.9
click at [1075, 578] on div at bounding box center [1165, 474] width 529 height 713
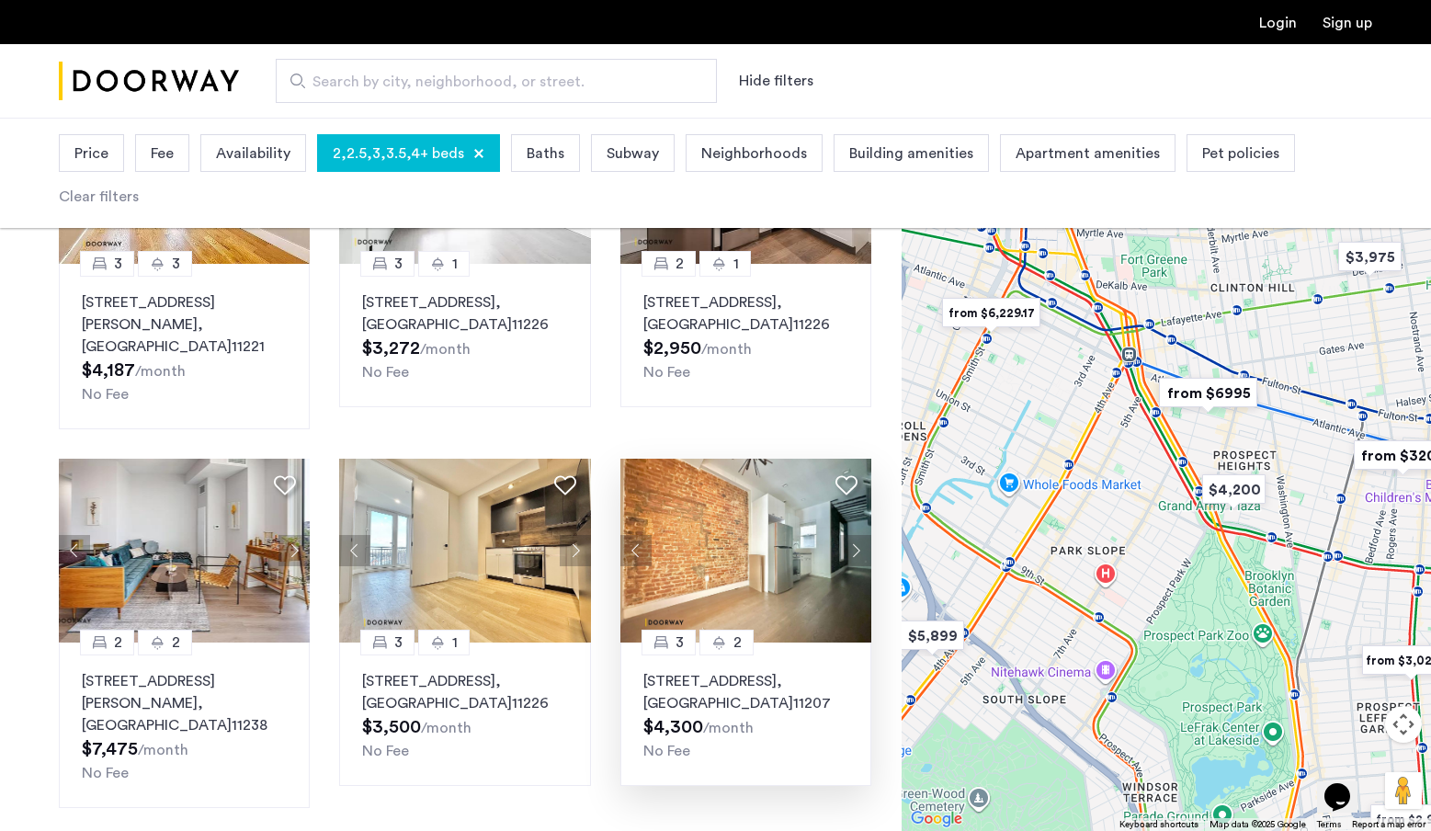
click at [705, 670] on p "22 Granite Street, Unit 3A, Brooklyn , NY 11207" at bounding box center [745, 692] width 205 height 44
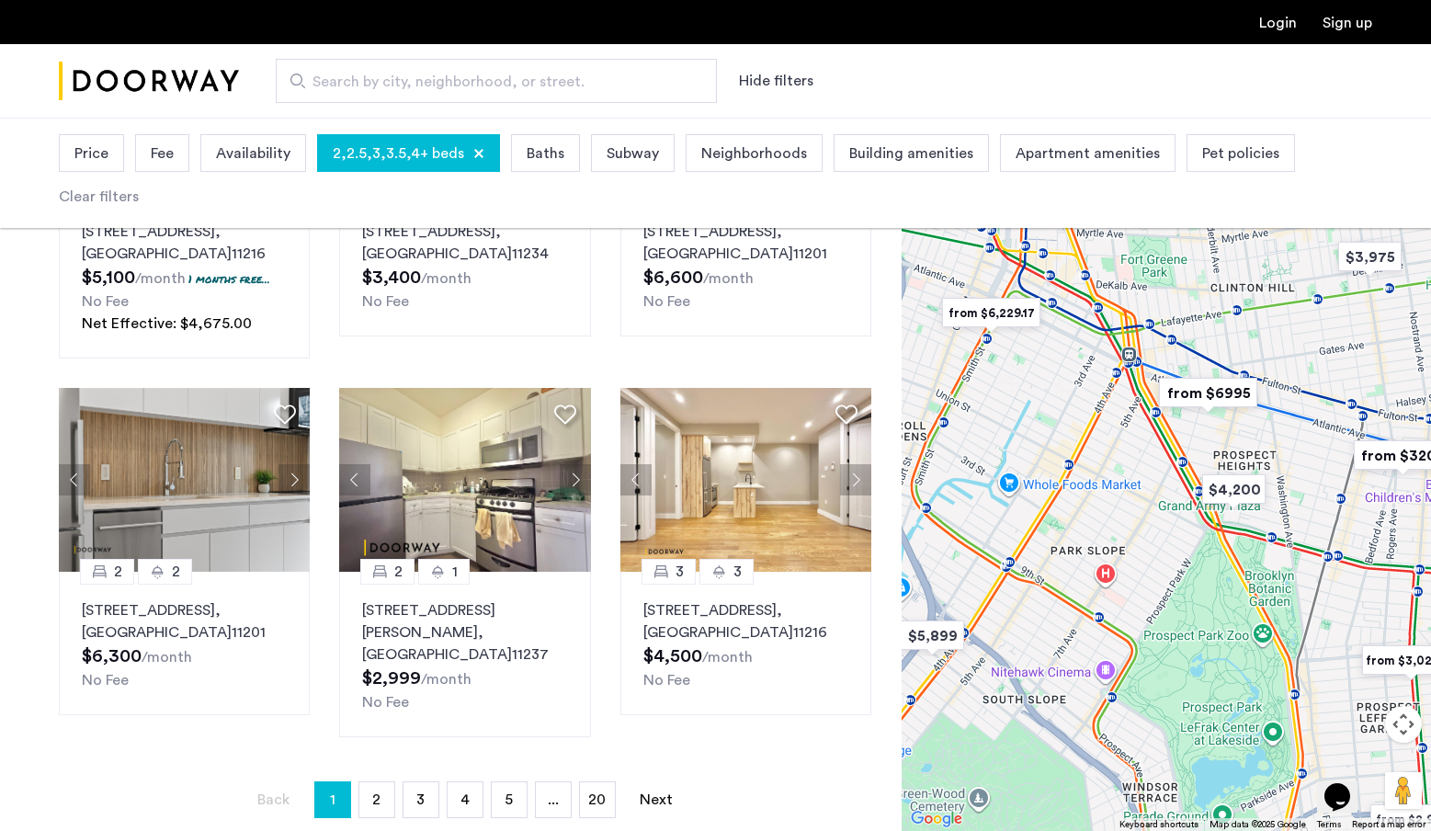
scroll to position [1060, 0]
click at [676, 598] on p "692 Saint Marks Avenue, Unit 4B, Brooklyn , NY 11216" at bounding box center [745, 620] width 205 height 44
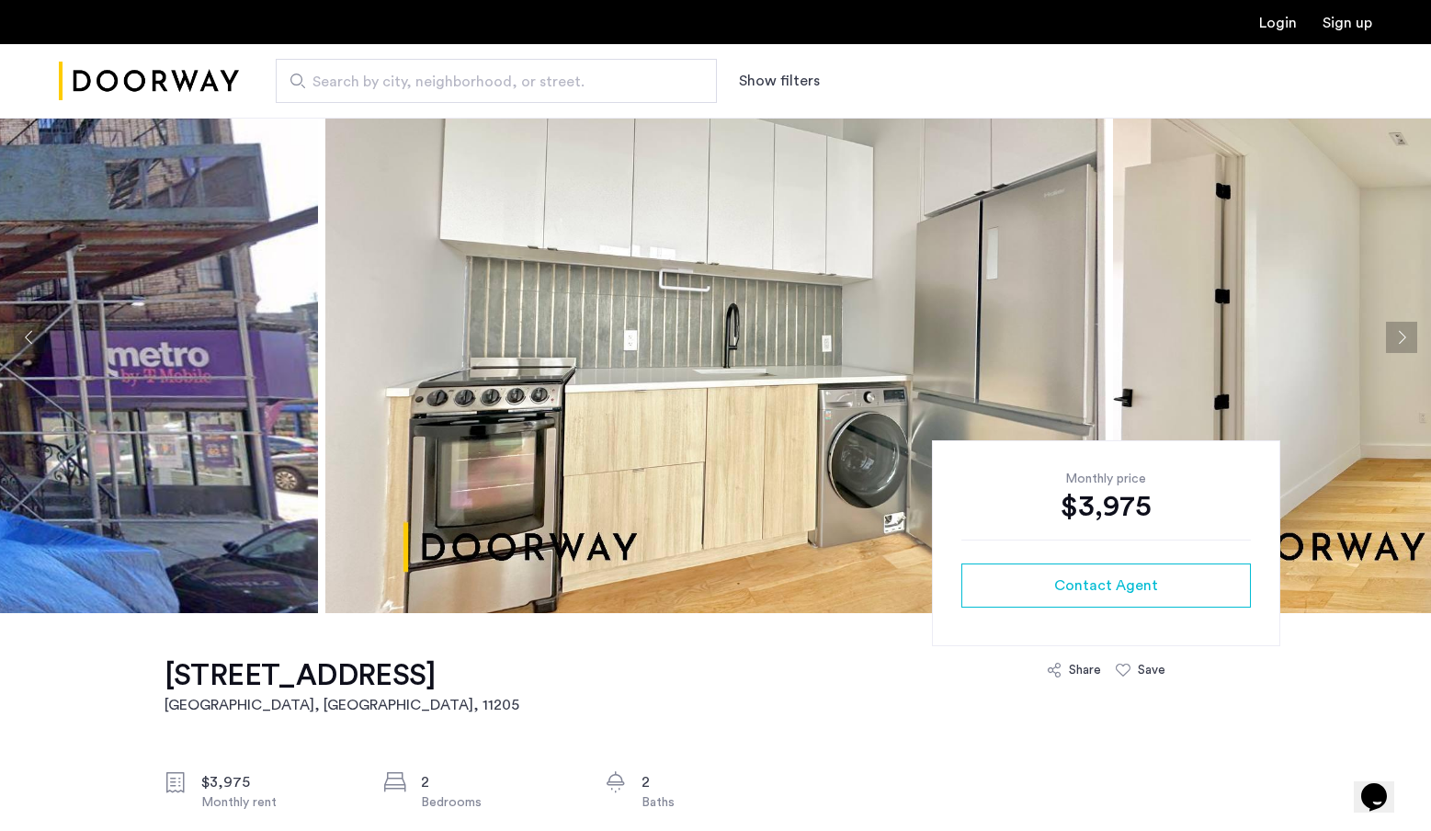
scroll to position [25, 0]
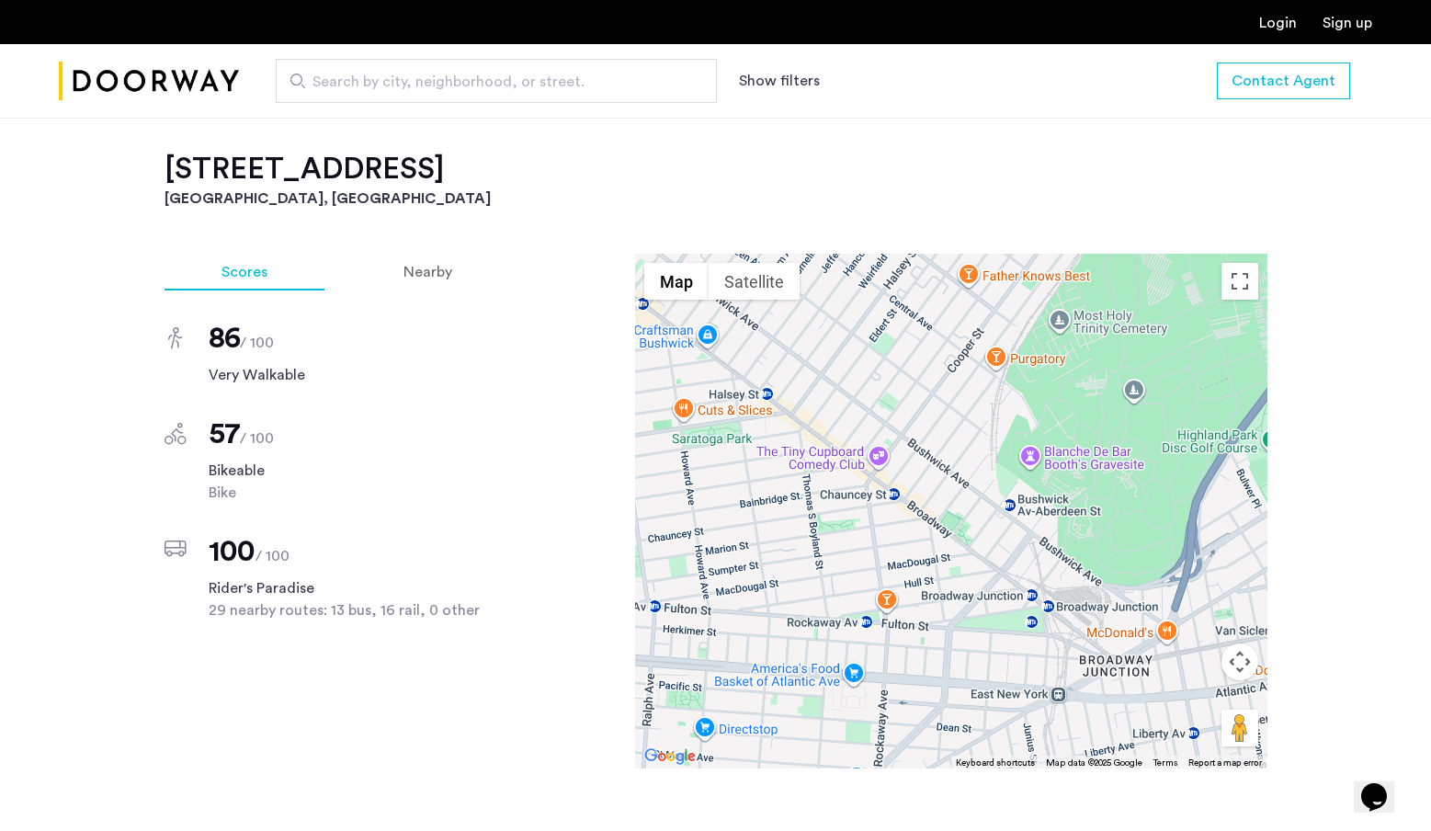
scroll to position [1484, 0]
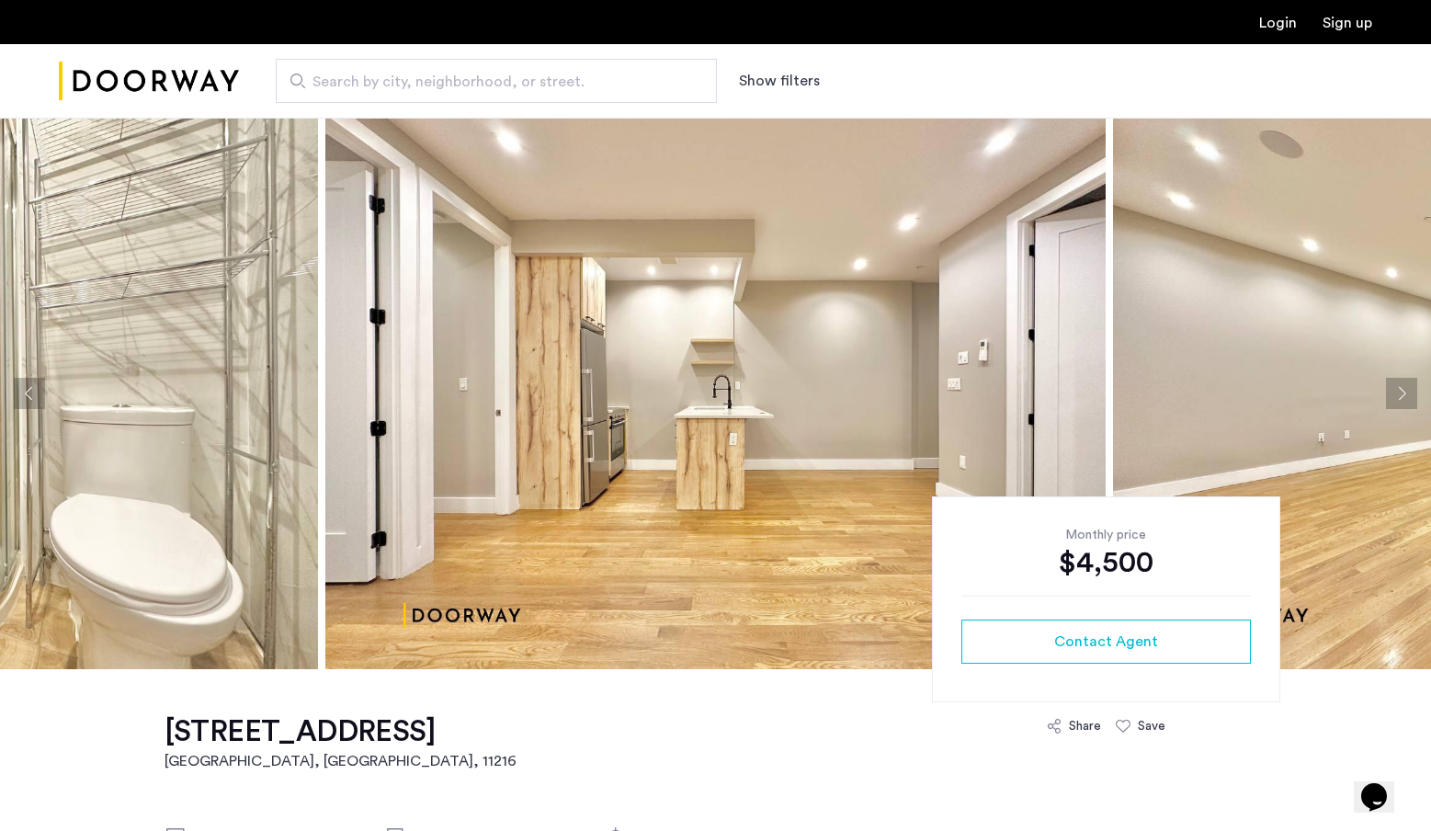
click at [1404, 401] on button "Next apartment" at bounding box center [1401, 393] width 31 height 31
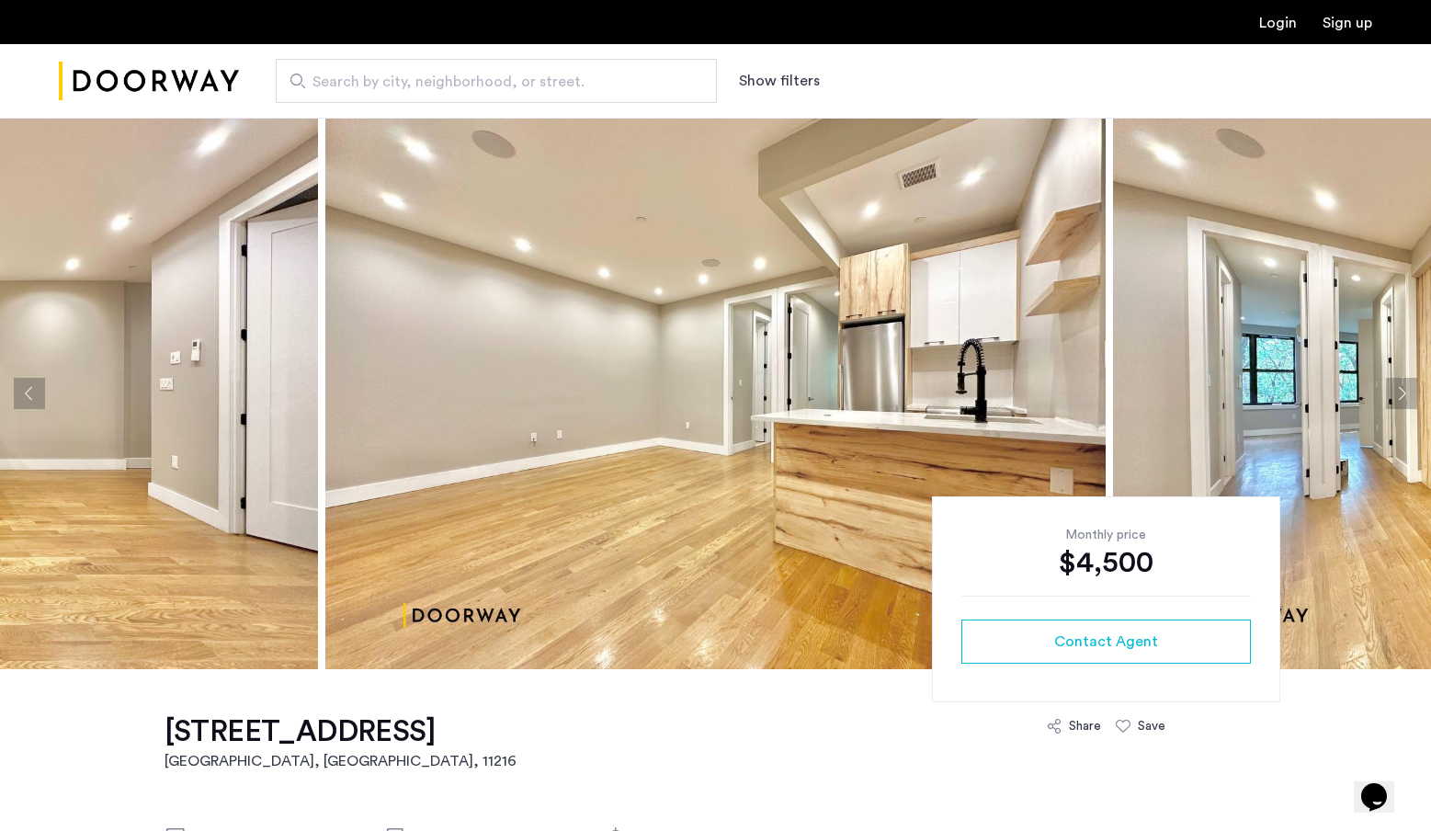
click at [1404, 401] on button "Next apartment" at bounding box center [1401, 393] width 31 height 31
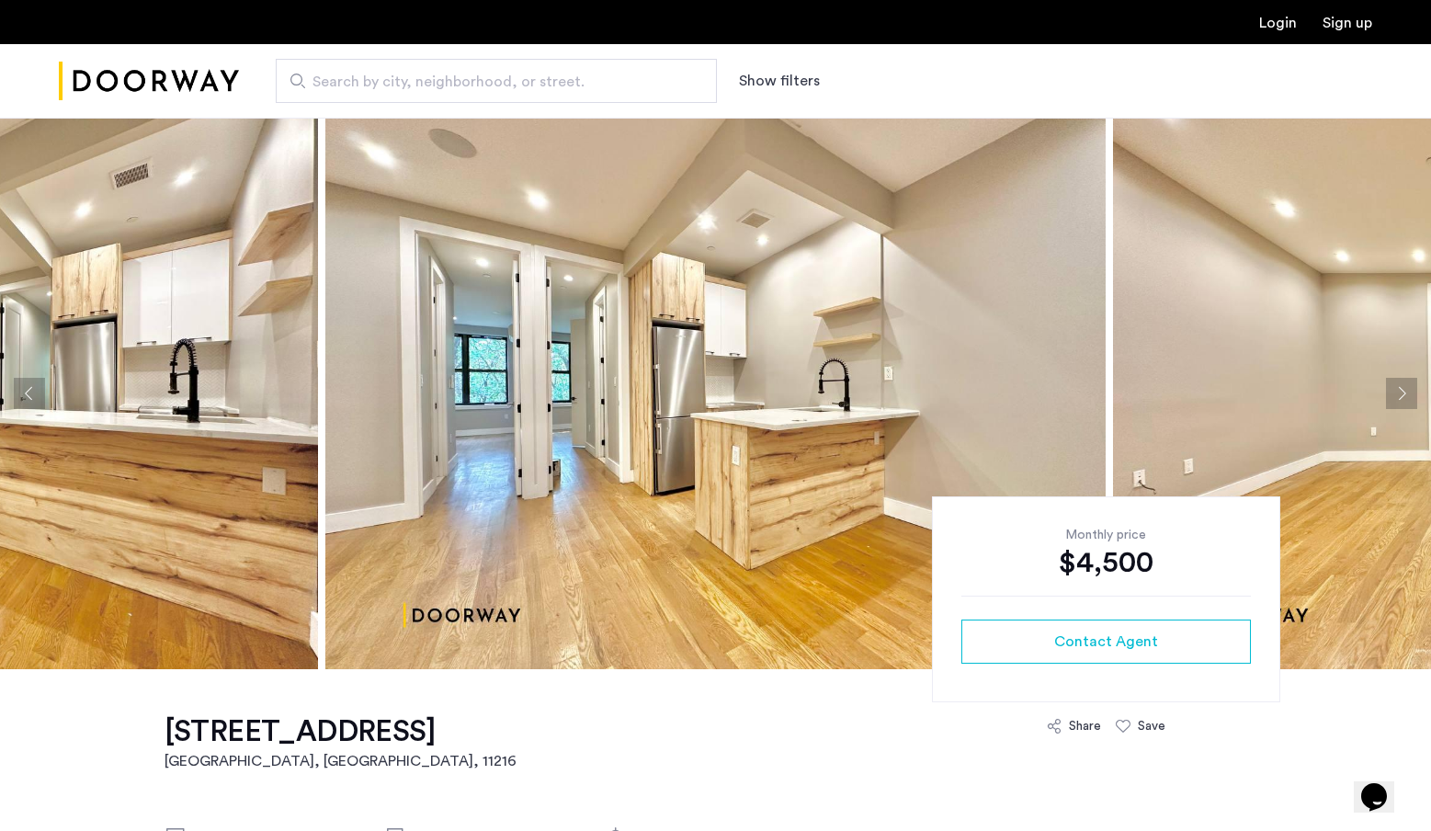
click at [1404, 401] on button "Next apartment" at bounding box center [1401, 393] width 31 height 31
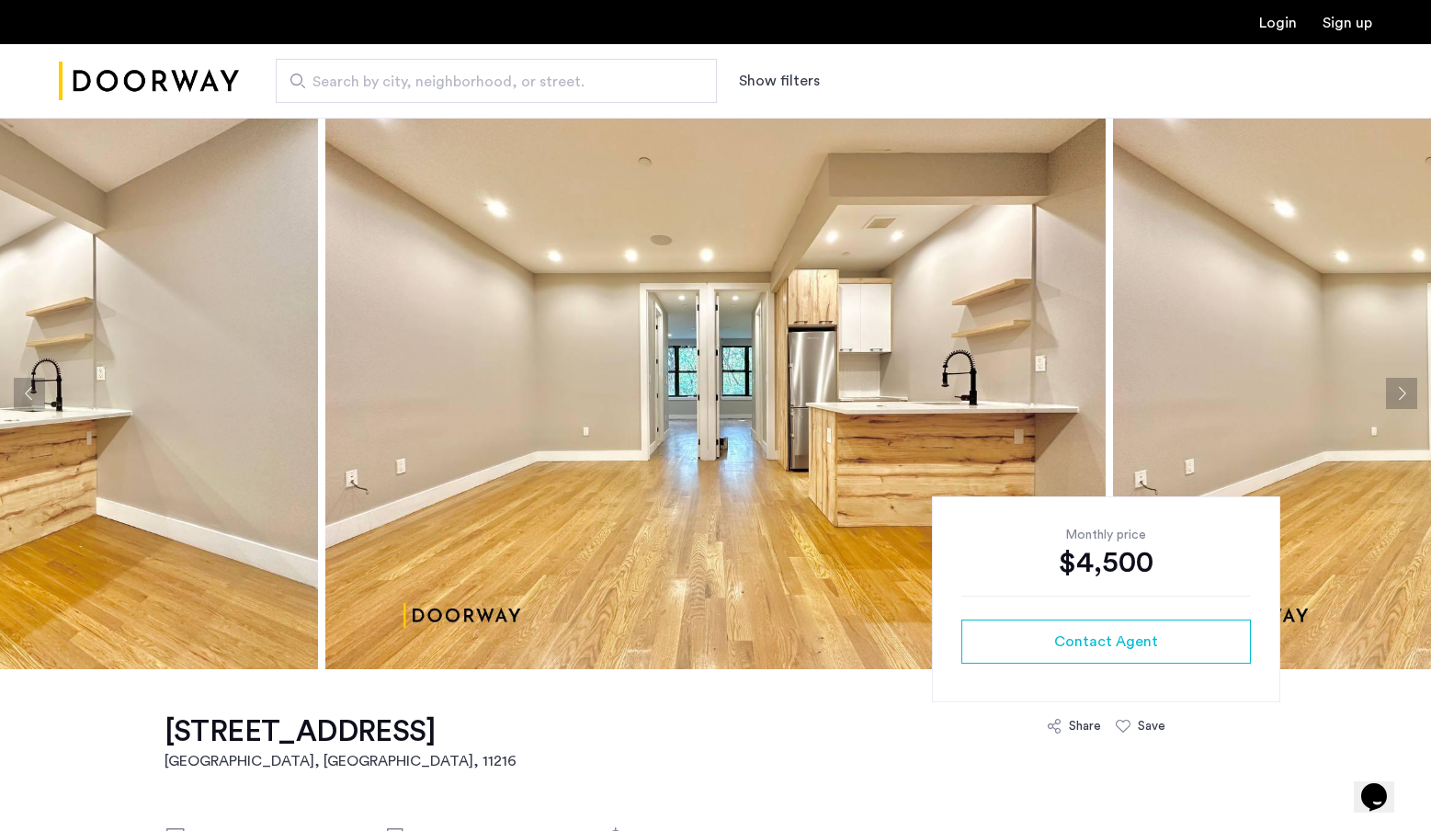
click at [1404, 401] on button "Next apartment" at bounding box center [1401, 393] width 31 height 31
